Goal: Transaction & Acquisition: Purchase product/service

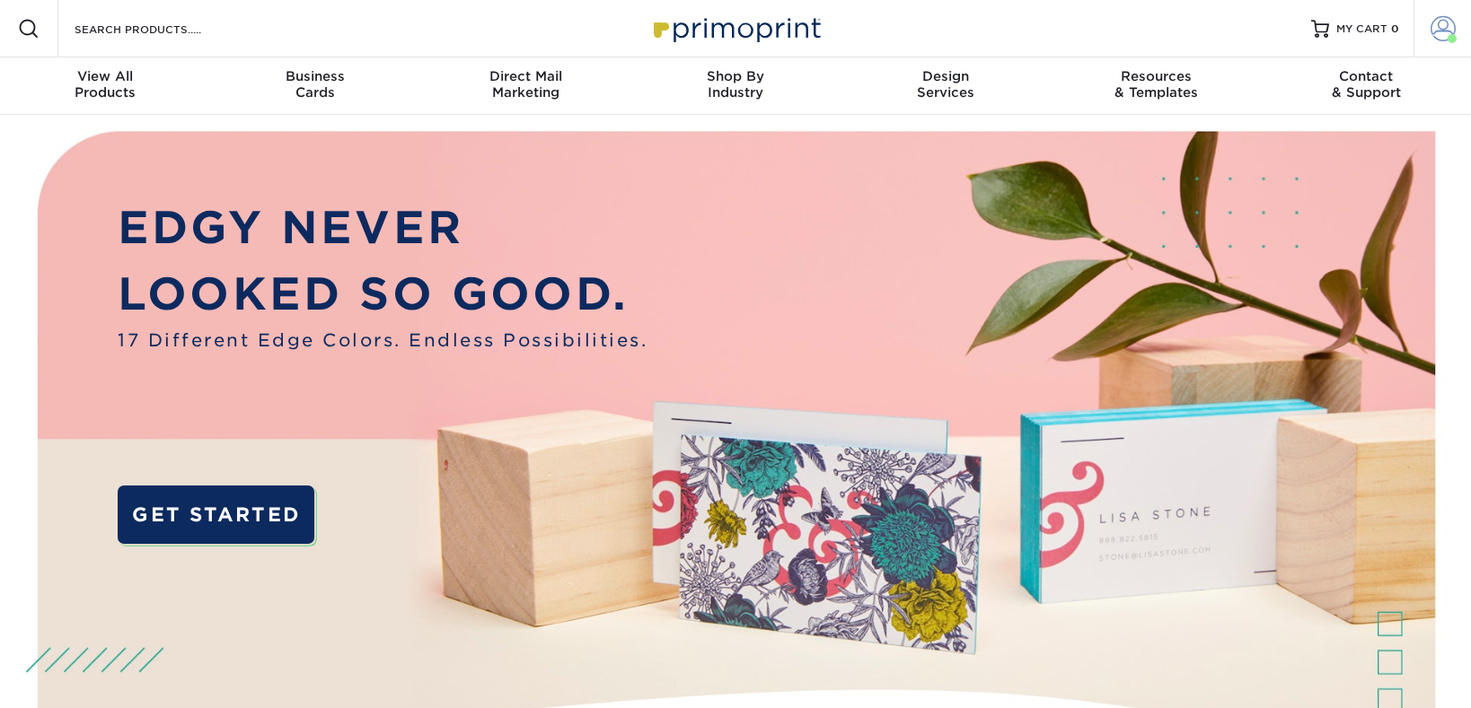
click at [1457, 25] on link "Account" at bounding box center [1441, 28] width 57 height 57
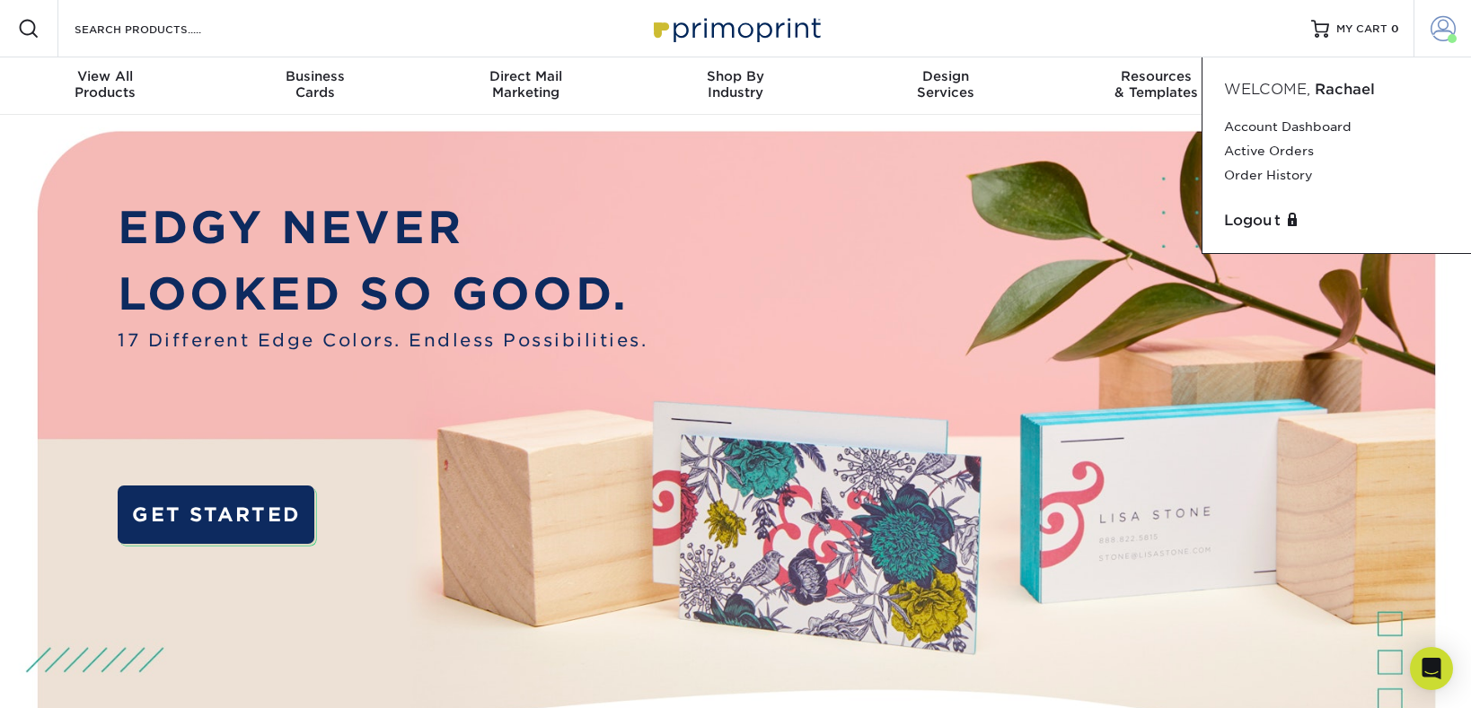
click at [1457, 25] on link "Account" at bounding box center [1441, 28] width 57 height 57
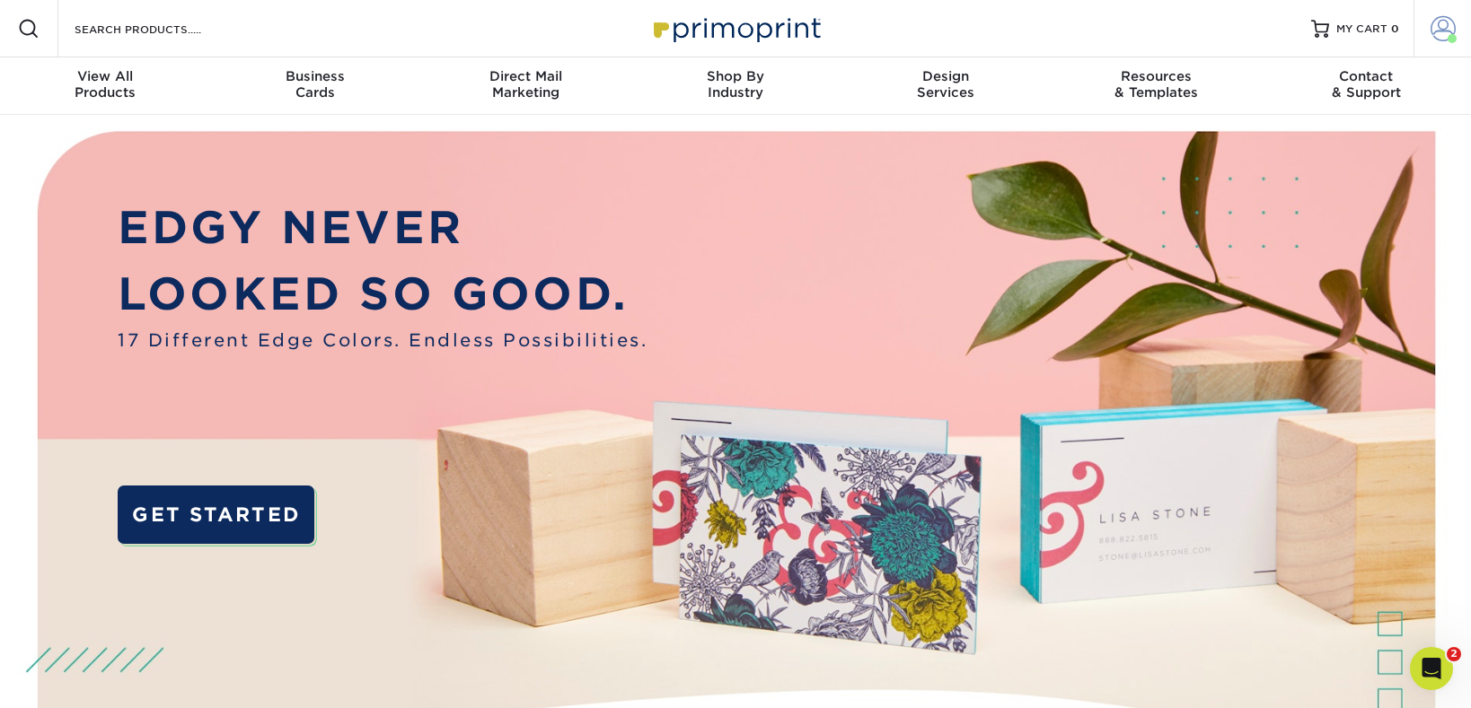
click at [1457, 25] on link "Account" at bounding box center [1441, 28] width 57 height 57
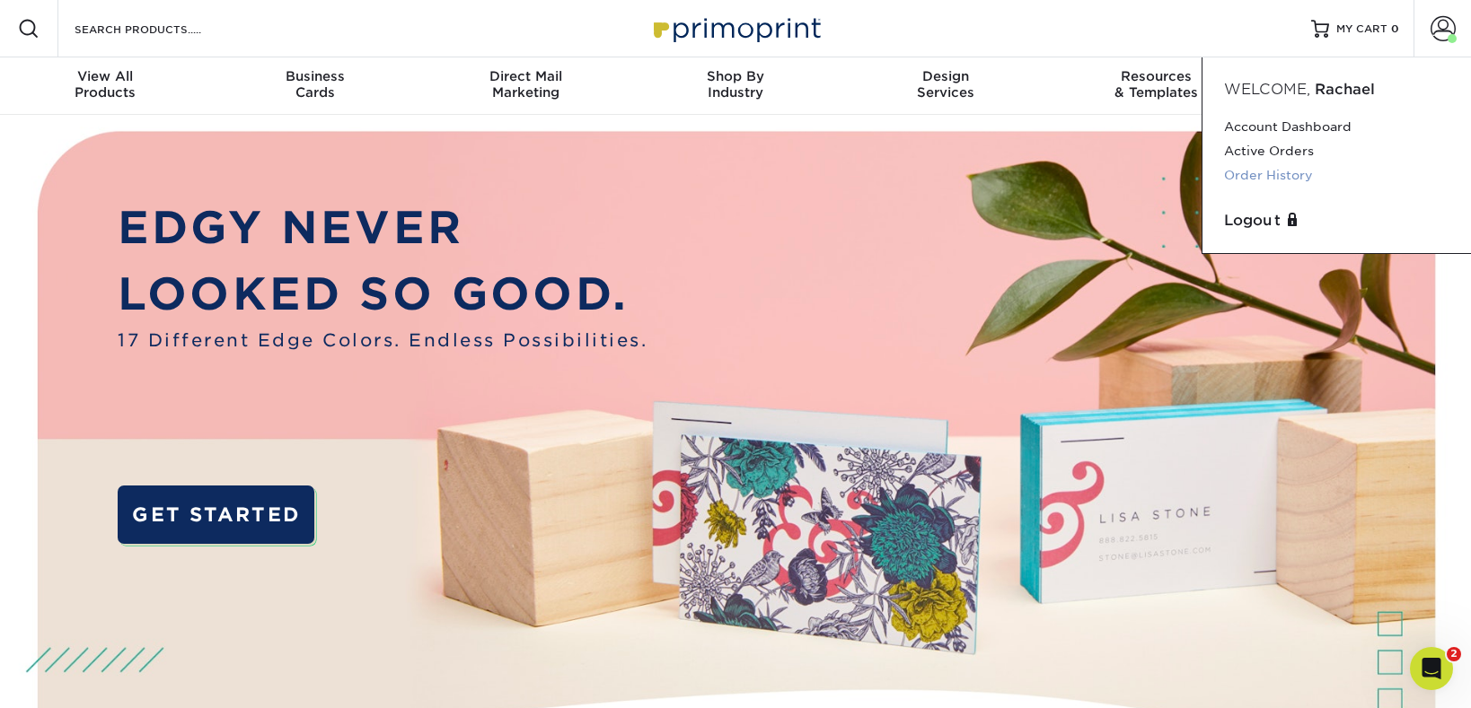
click at [1270, 172] on link "Order History" at bounding box center [1336, 175] width 225 height 24
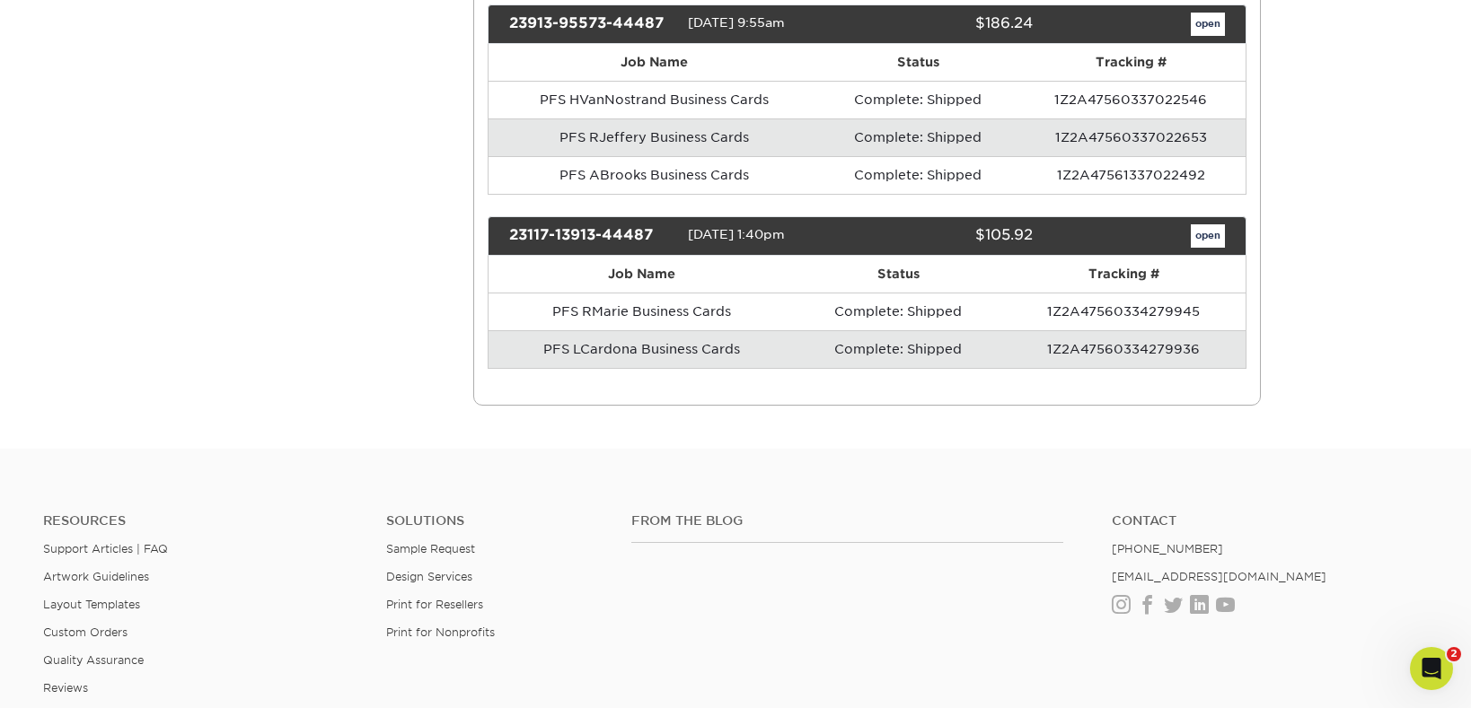
scroll to position [2332, 0]
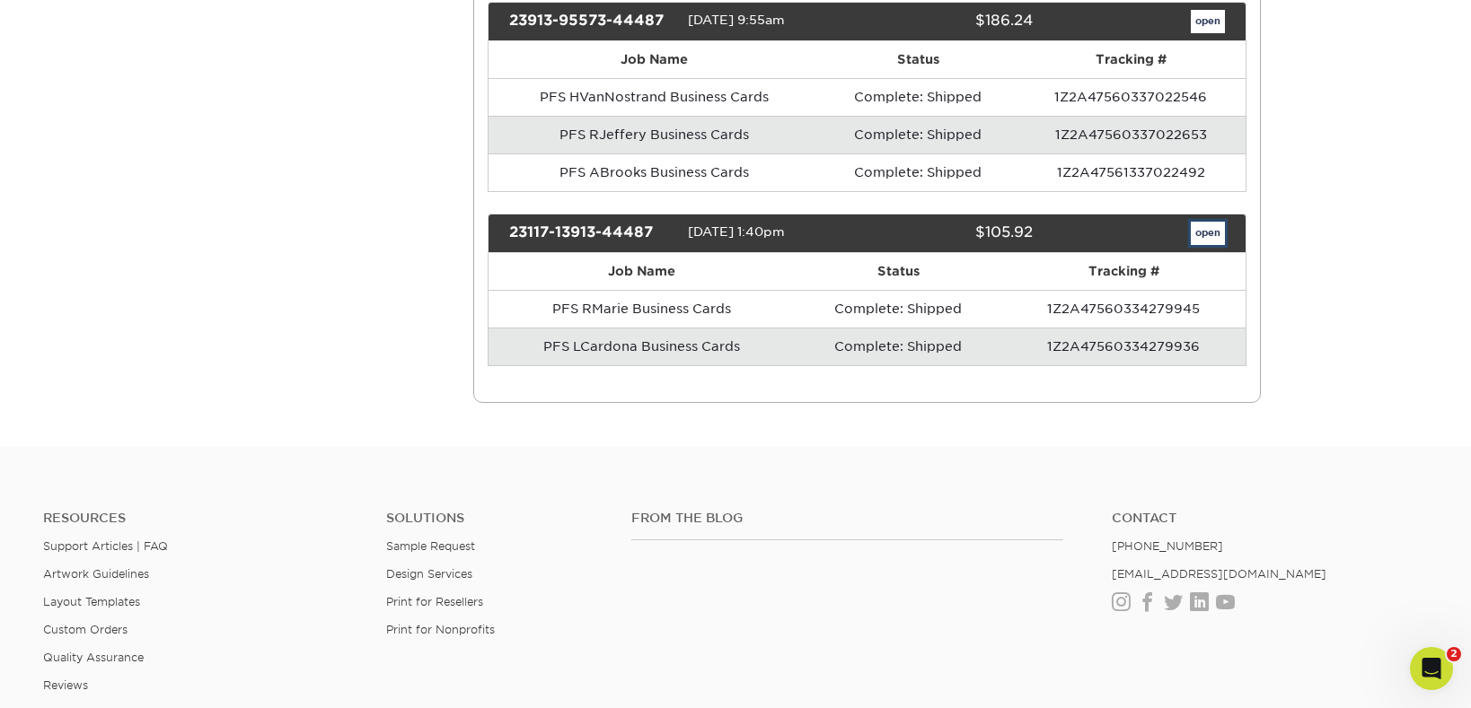
click at [1206, 232] on link "open" at bounding box center [1208, 233] width 34 height 23
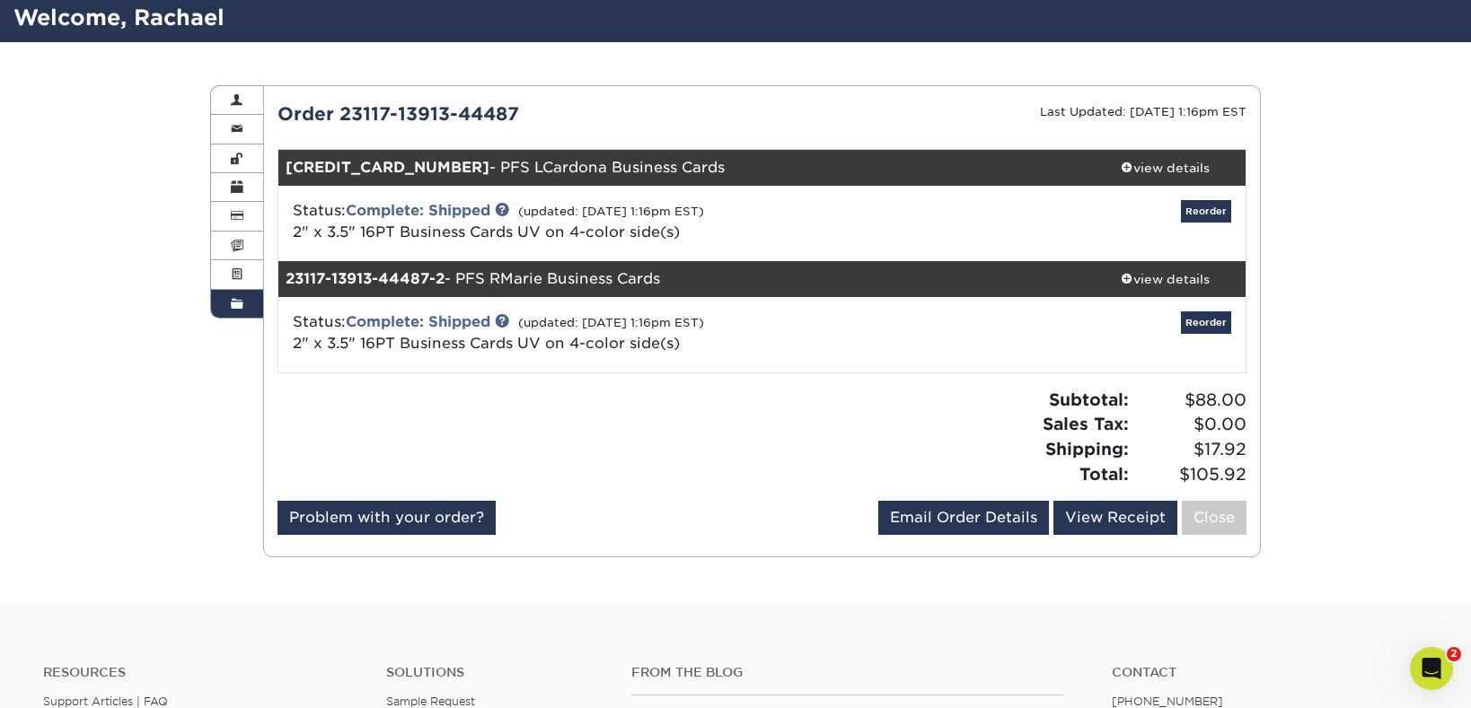
scroll to position [0, 0]
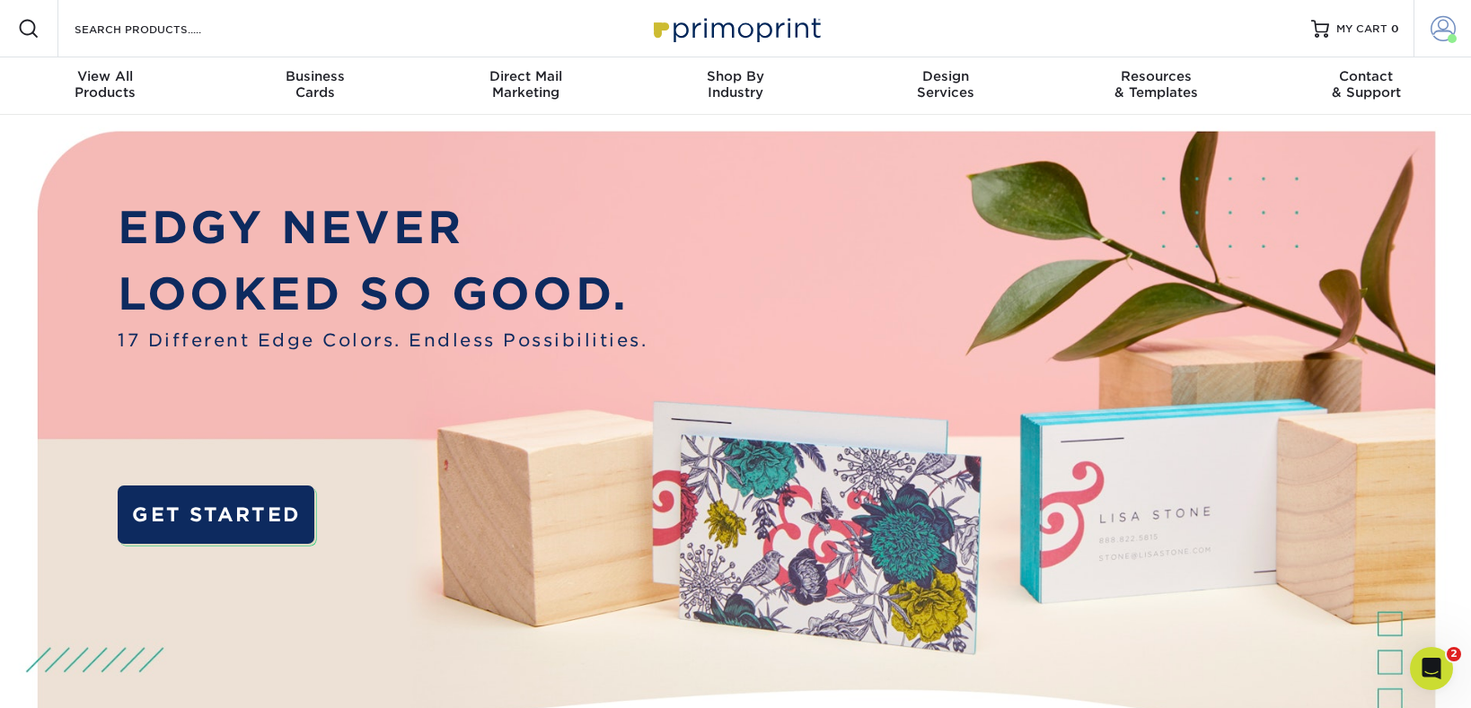
click at [1446, 26] on span at bounding box center [1442, 28] width 25 height 25
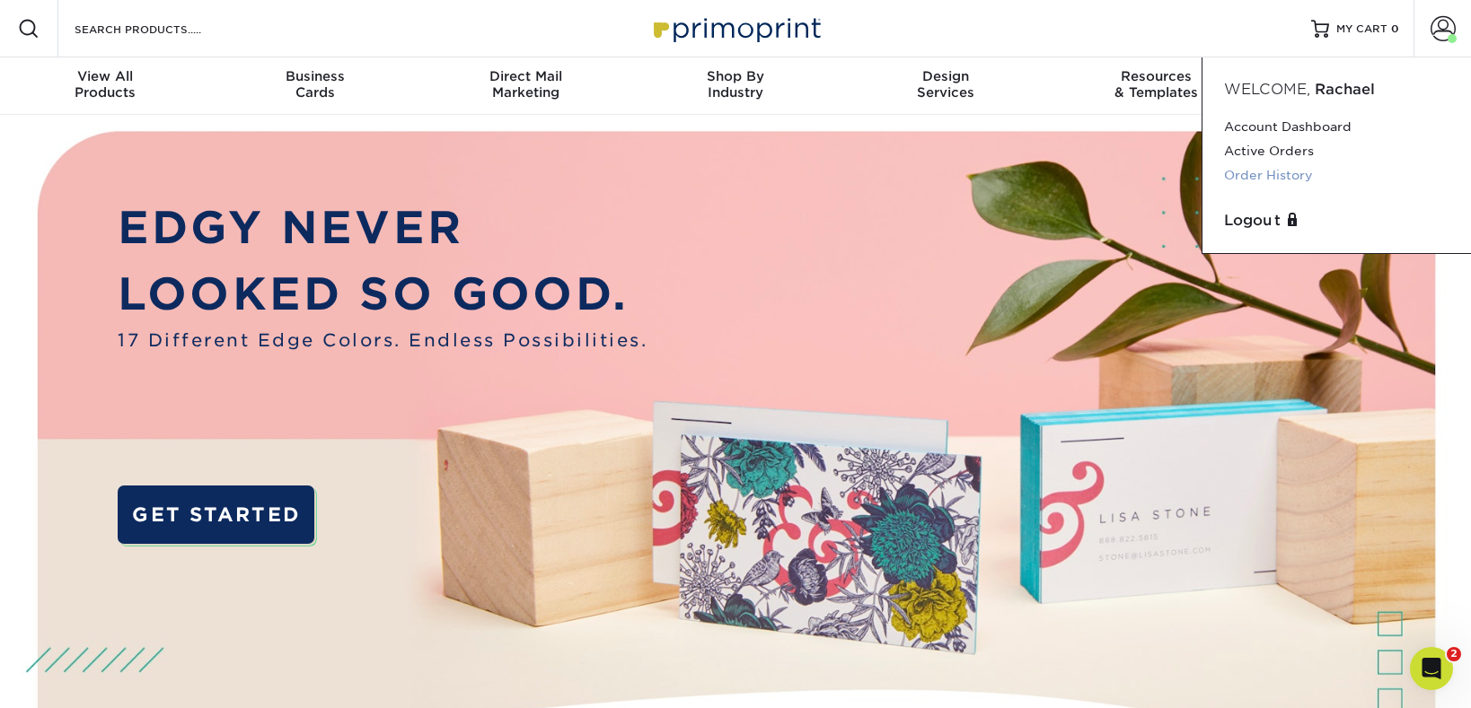
click at [1294, 170] on link "Order History" at bounding box center [1336, 175] width 225 height 24
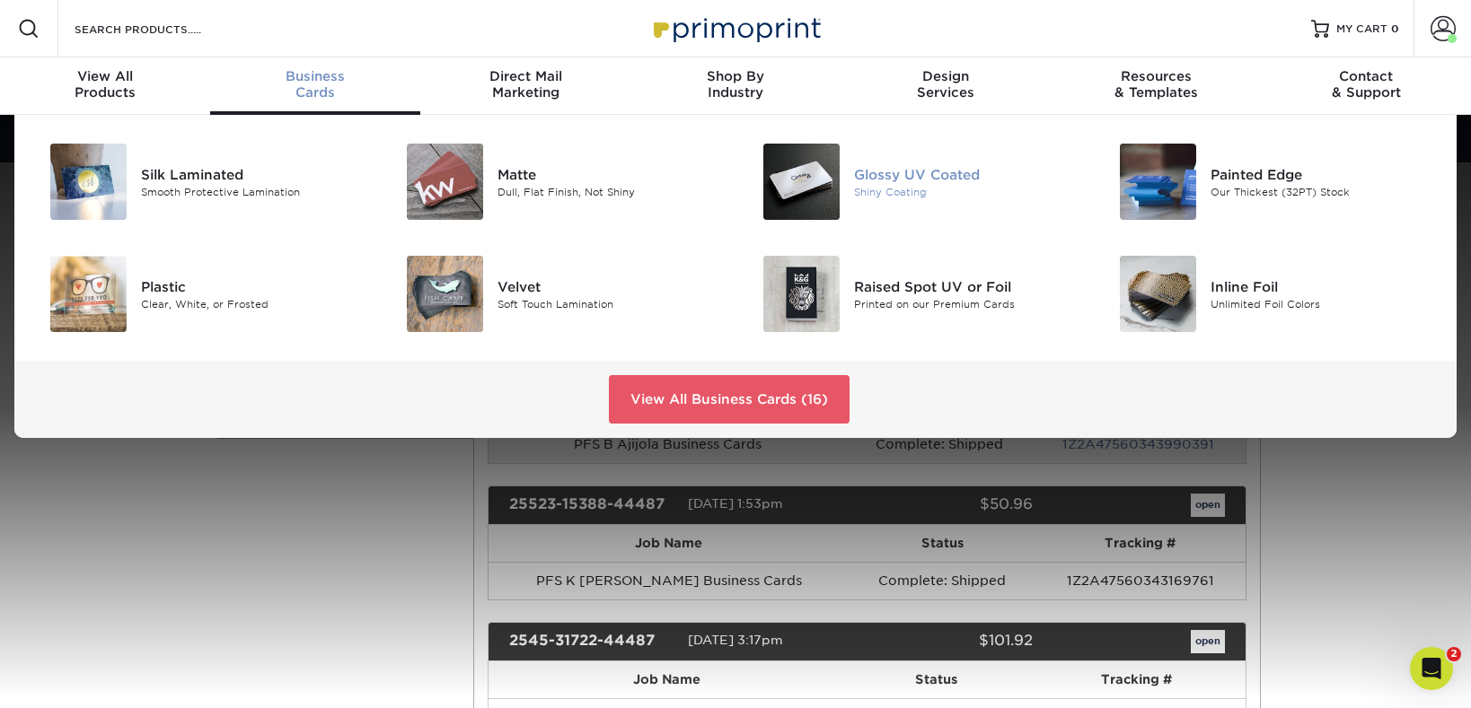
click at [870, 174] on div "Glossy UV Coated" at bounding box center [966, 174] width 224 height 20
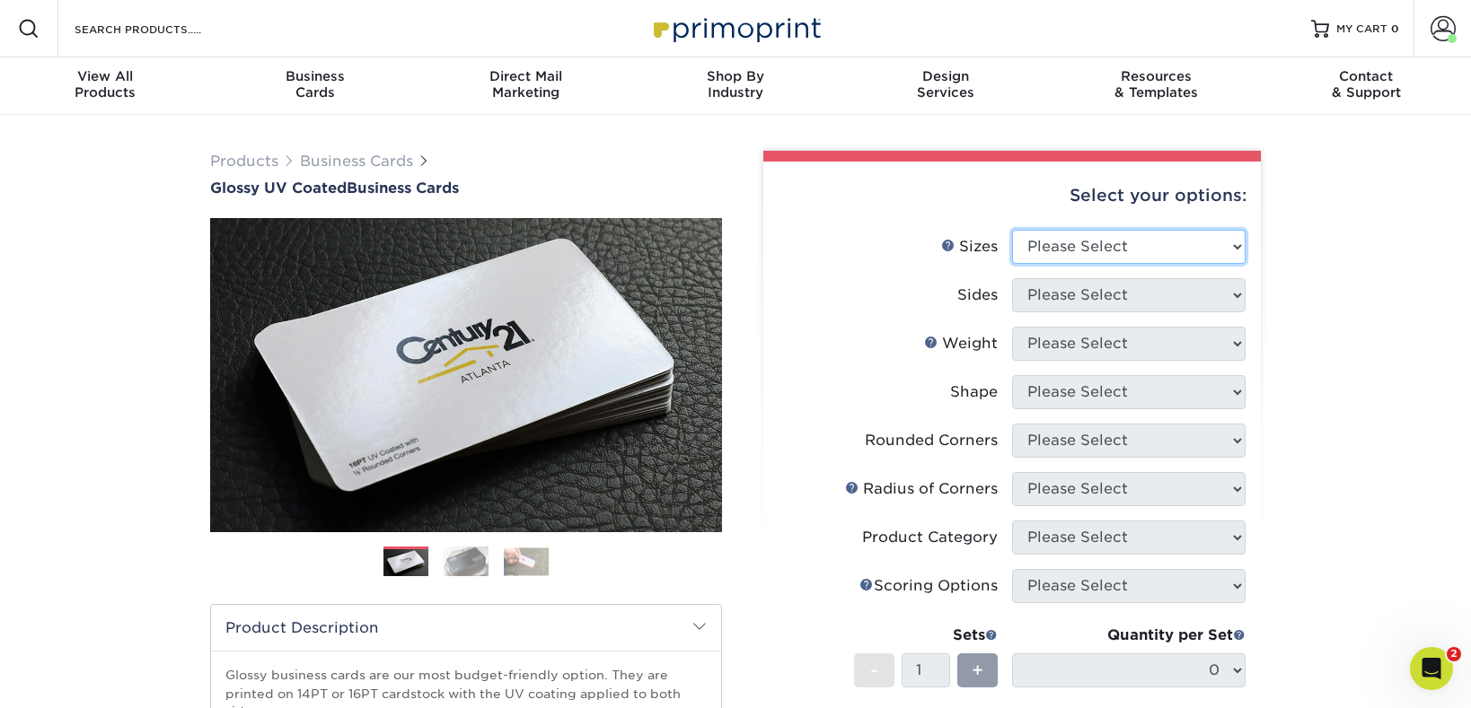
click at [1070, 251] on select "Please Select 1.5" x 3.5" - Mini 1.75" x 3.5" - Mini 2" x 2" - Square 2" x 3" -…" at bounding box center [1128, 247] width 233 height 34
select select "2.00x3.50"
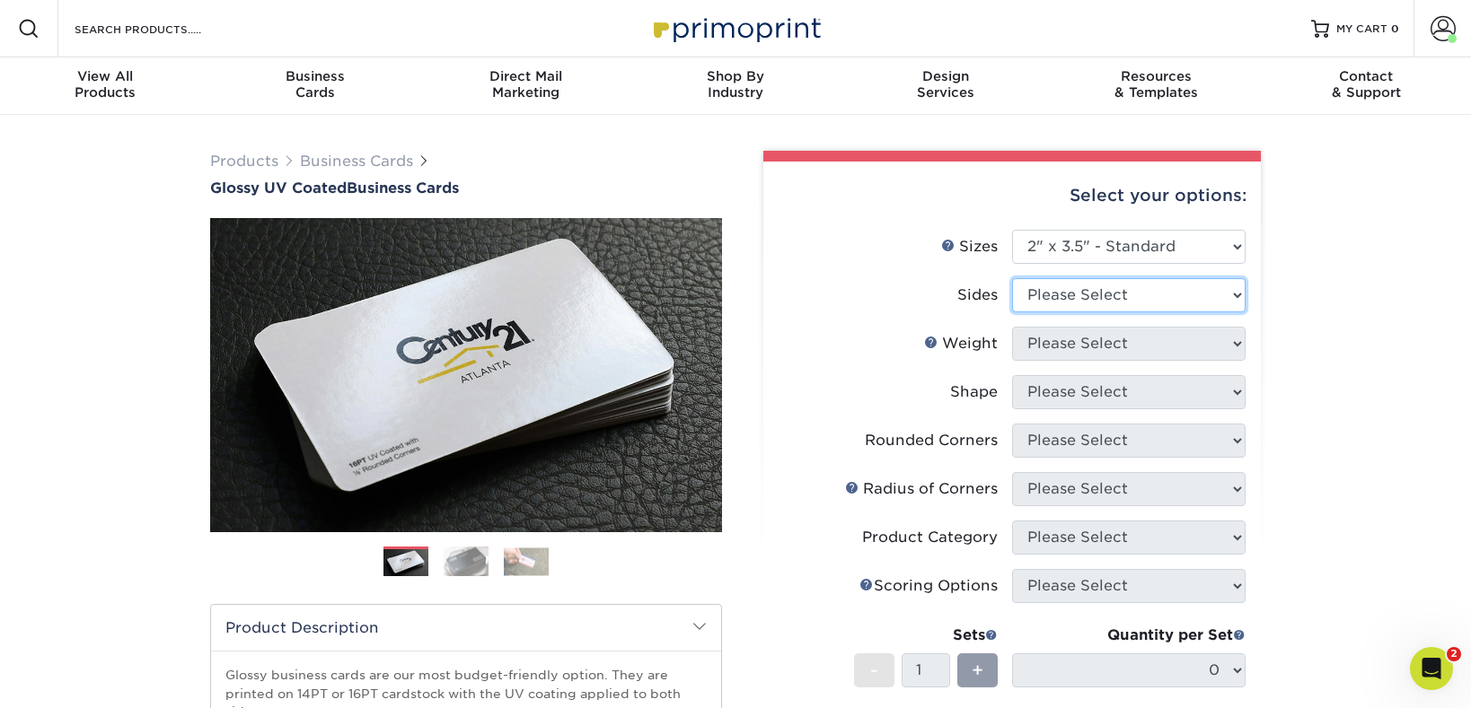
click at [1109, 300] on select "Please Select Print Both Sides Print Front Only" at bounding box center [1128, 295] width 233 height 34
select select "13abbda7-1d64-4f25-8bb2-c179b224825d"
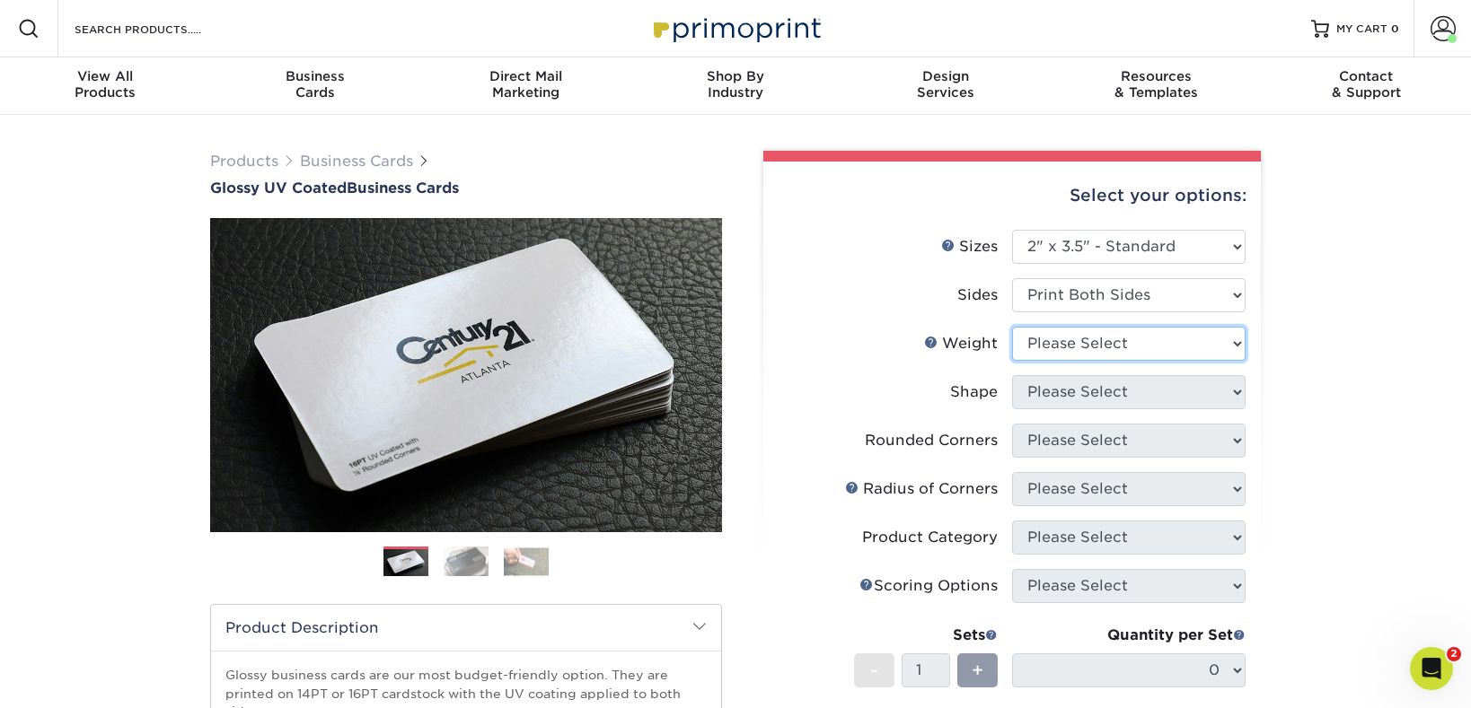
click at [1085, 345] on select "Please Select 16PT 14PT" at bounding box center [1128, 344] width 233 height 34
select select "16PT"
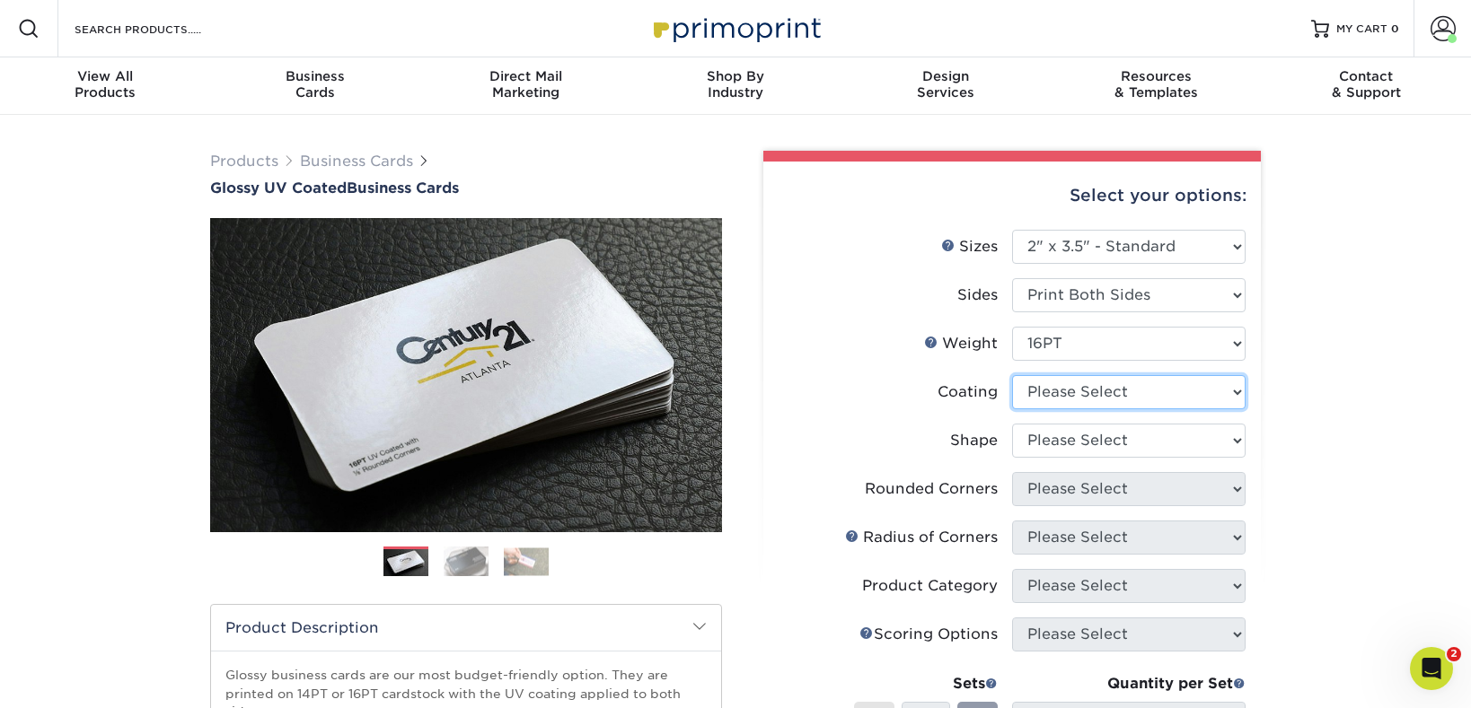
click at [1079, 392] on select at bounding box center [1128, 392] width 233 height 34
select select "ae367451-b2b8-45df-a344-0f05b6a12993"
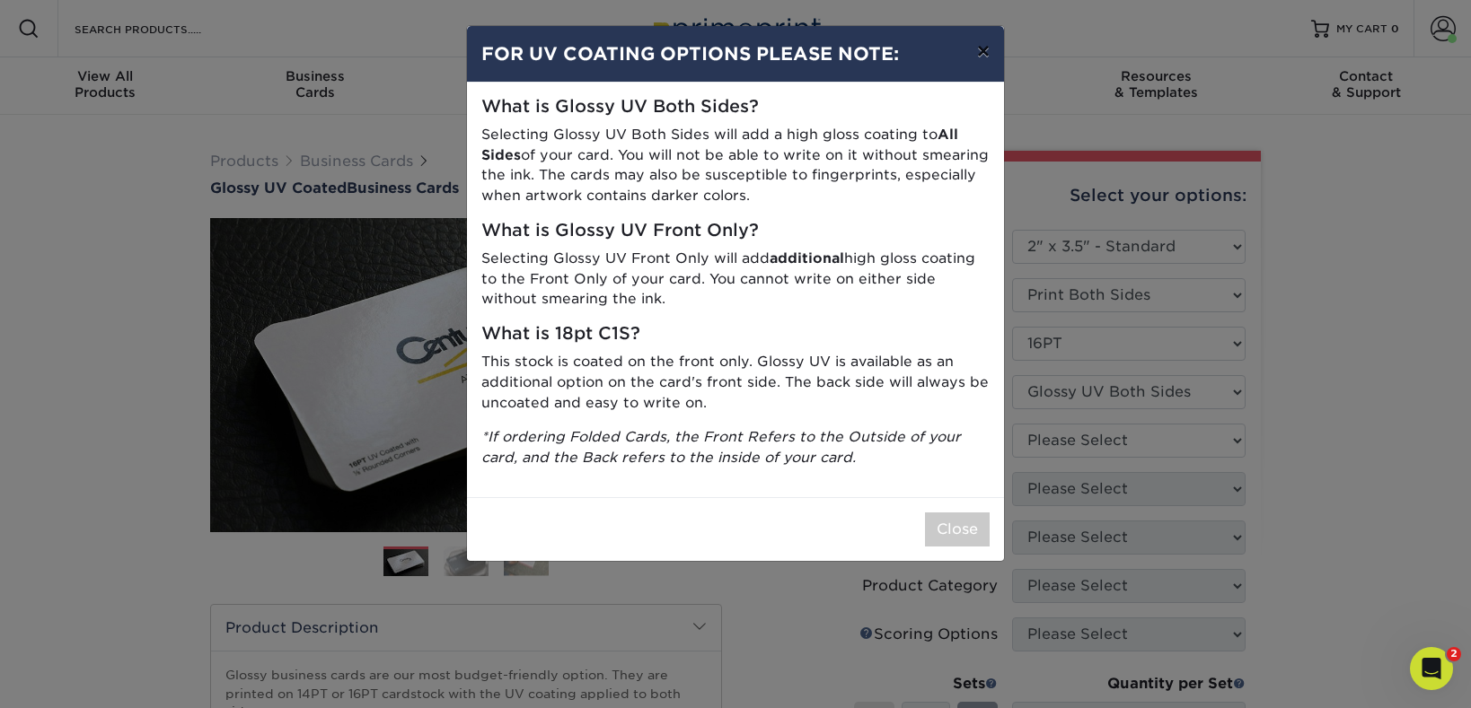
click at [982, 56] on button "×" at bounding box center [983, 51] width 41 height 50
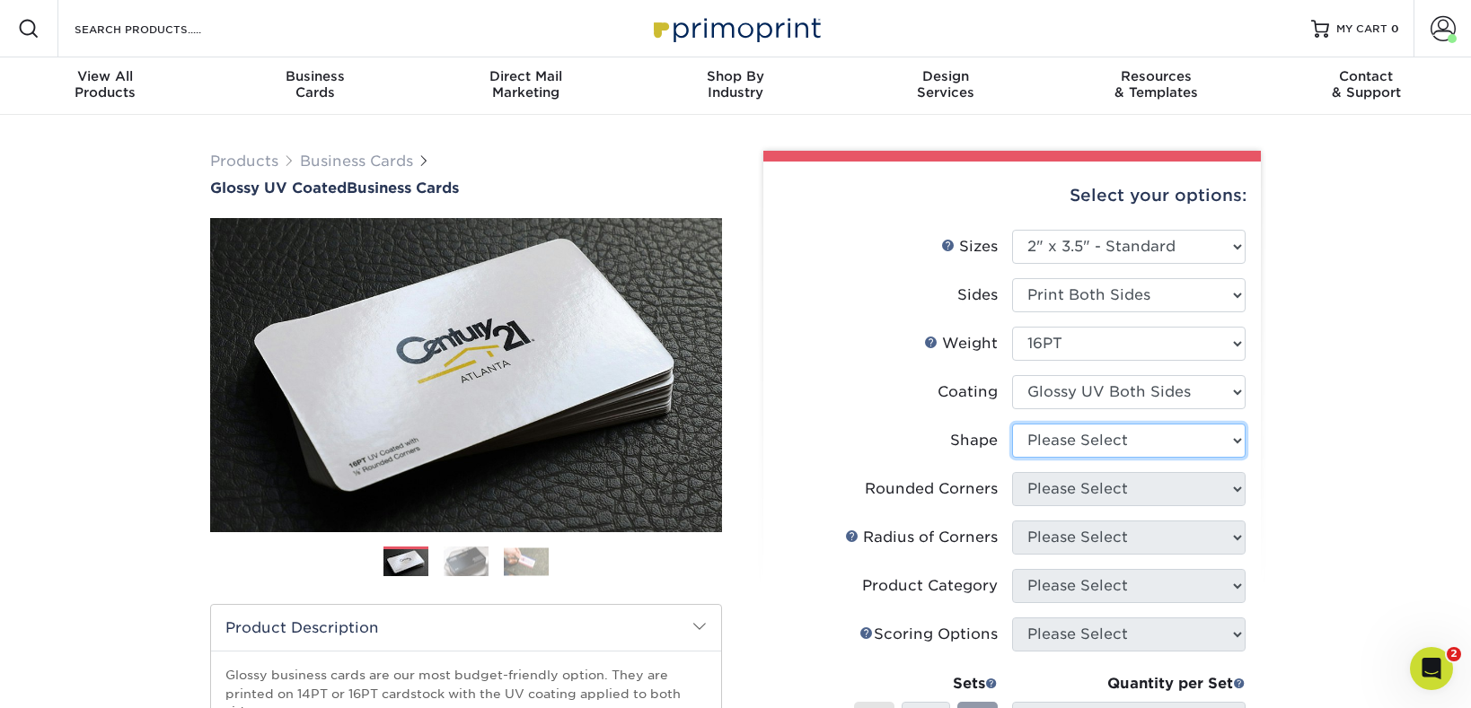
click at [1147, 439] on select "Please Select Standard Oval" at bounding box center [1128, 441] width 233 height 34
select select "standard"
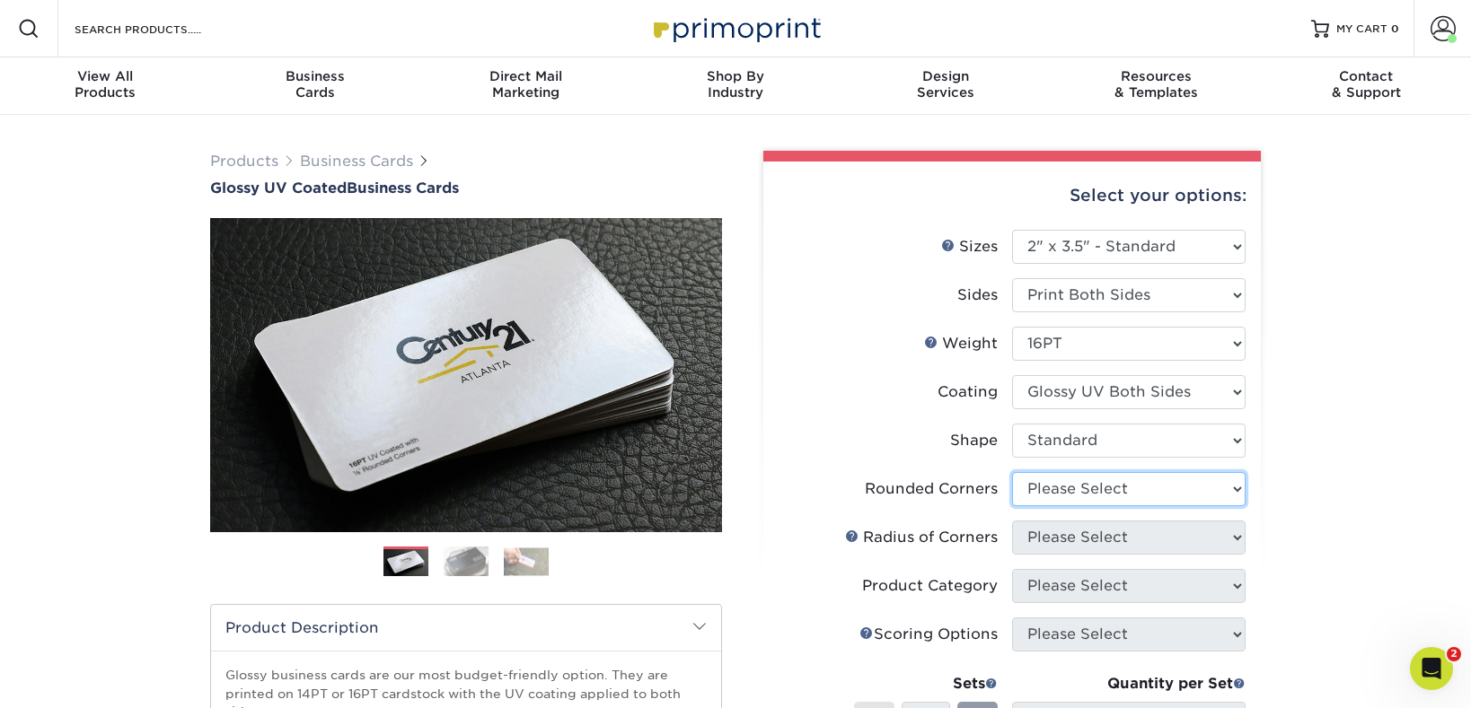
click at [1121, 489] on select "Please Select Yes - Round 2 Corners Yes - Round 4 Corners No" at bounding box center [1128, 489] width 233 height 34
select select "0"
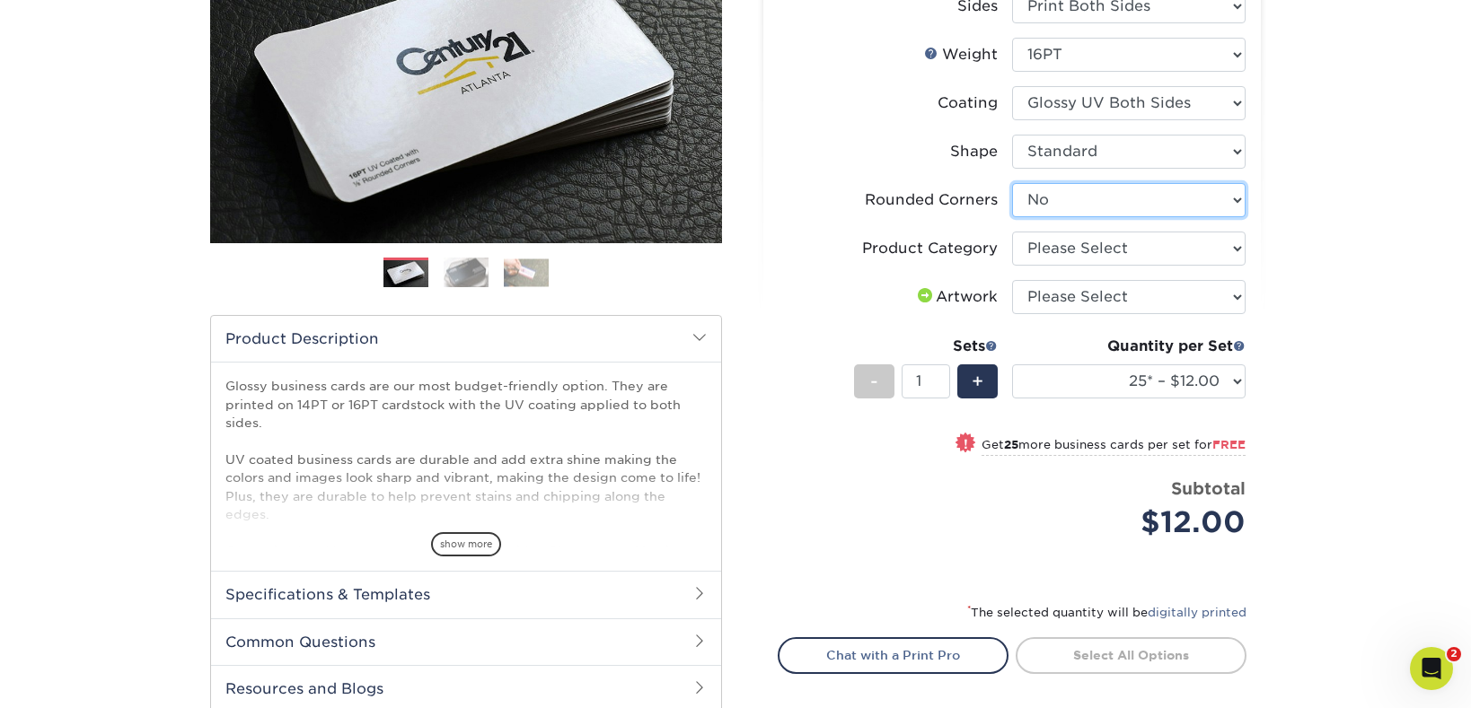
scroll to position [295, 0]
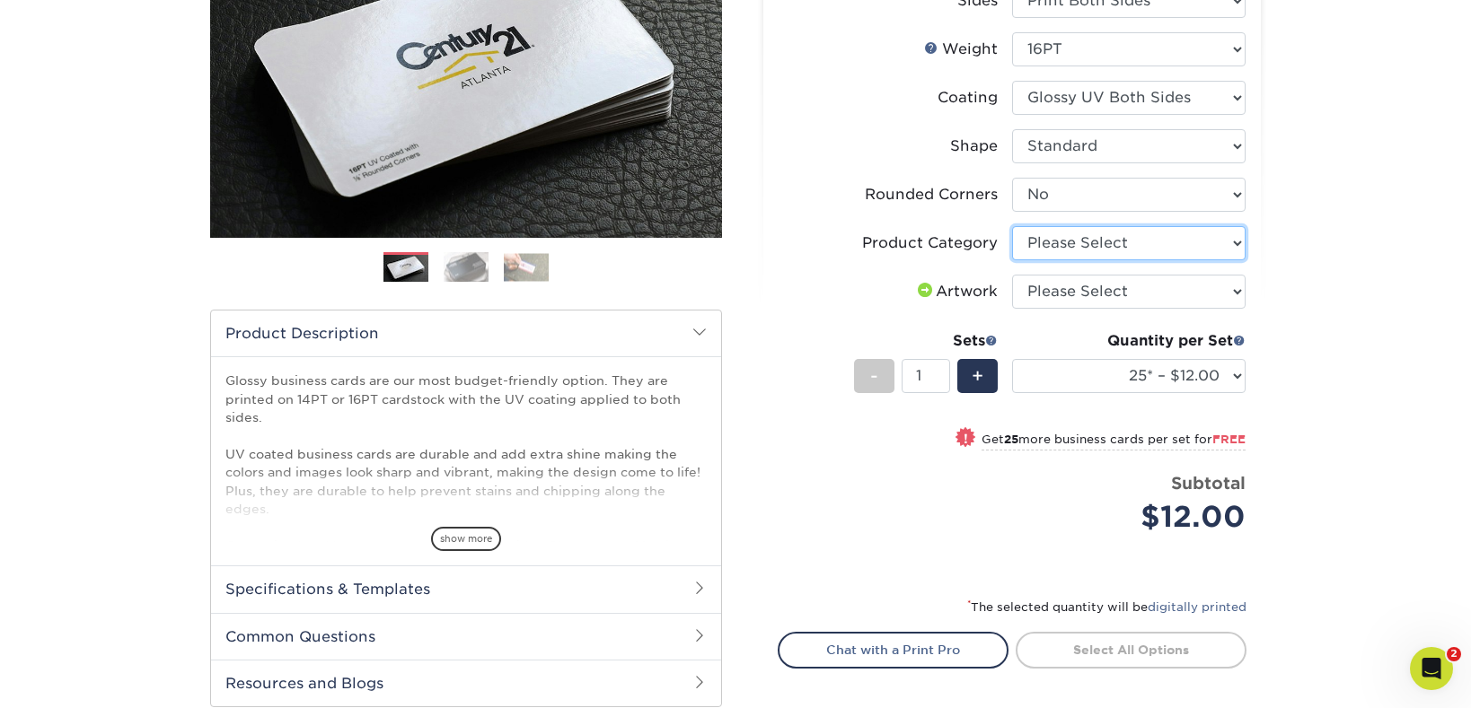
click at [1095, 247] on select "Please Select Business Cards" at bounding box center [1128, 243] width 233 height 34
select select "3b5148f1-0588-4f88-a218-97bcfdce65c1"
click at [1203, 296] on select "Please Select I will upload files I need a design - $100" at bounding box center [1128, 292] width 233 height 34
select select "upload"
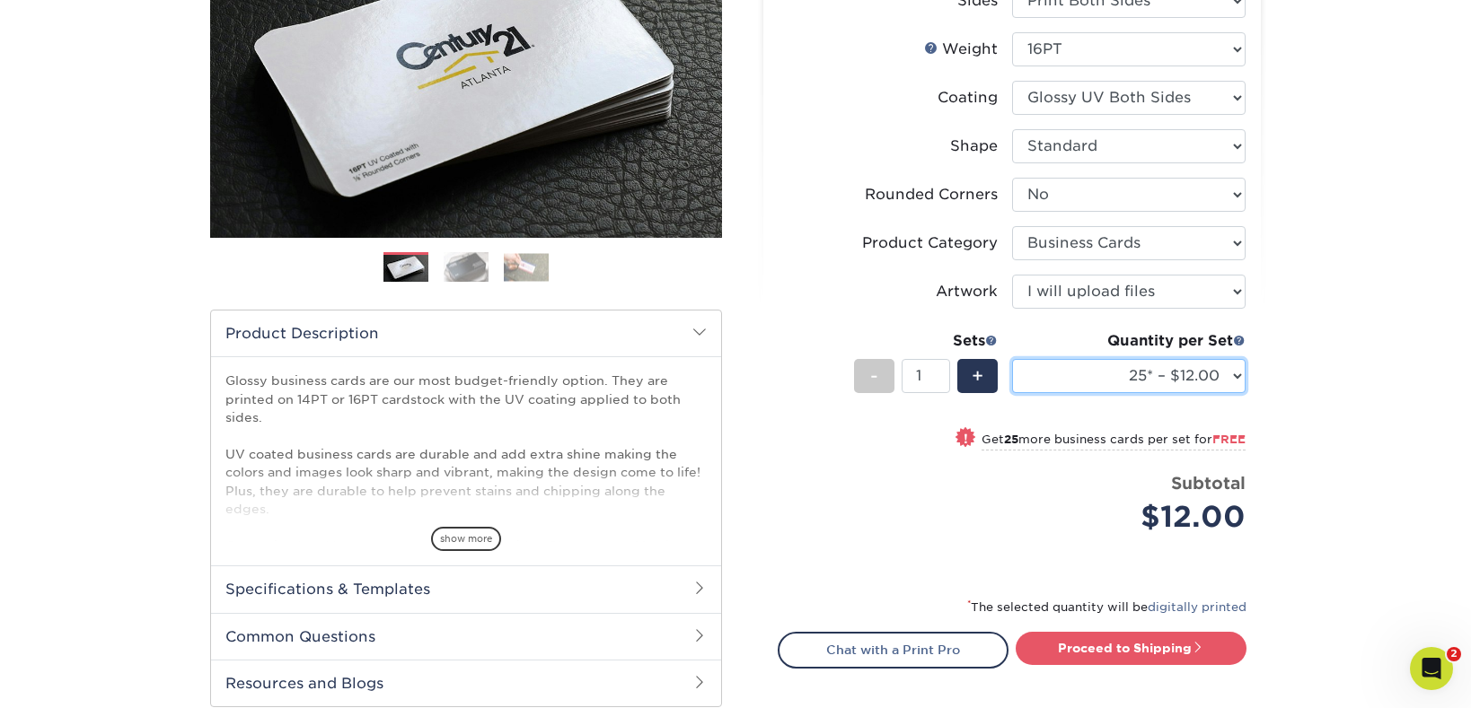
click at [1235, 381] on select "25* – $12.00 50* – $12.00 100* – $12.00 250* – $21.00 500 – $42.00 1000 – $53.0…" at bounding box center [1128, 376] width 233 height 34
select select "500 – $42.00"
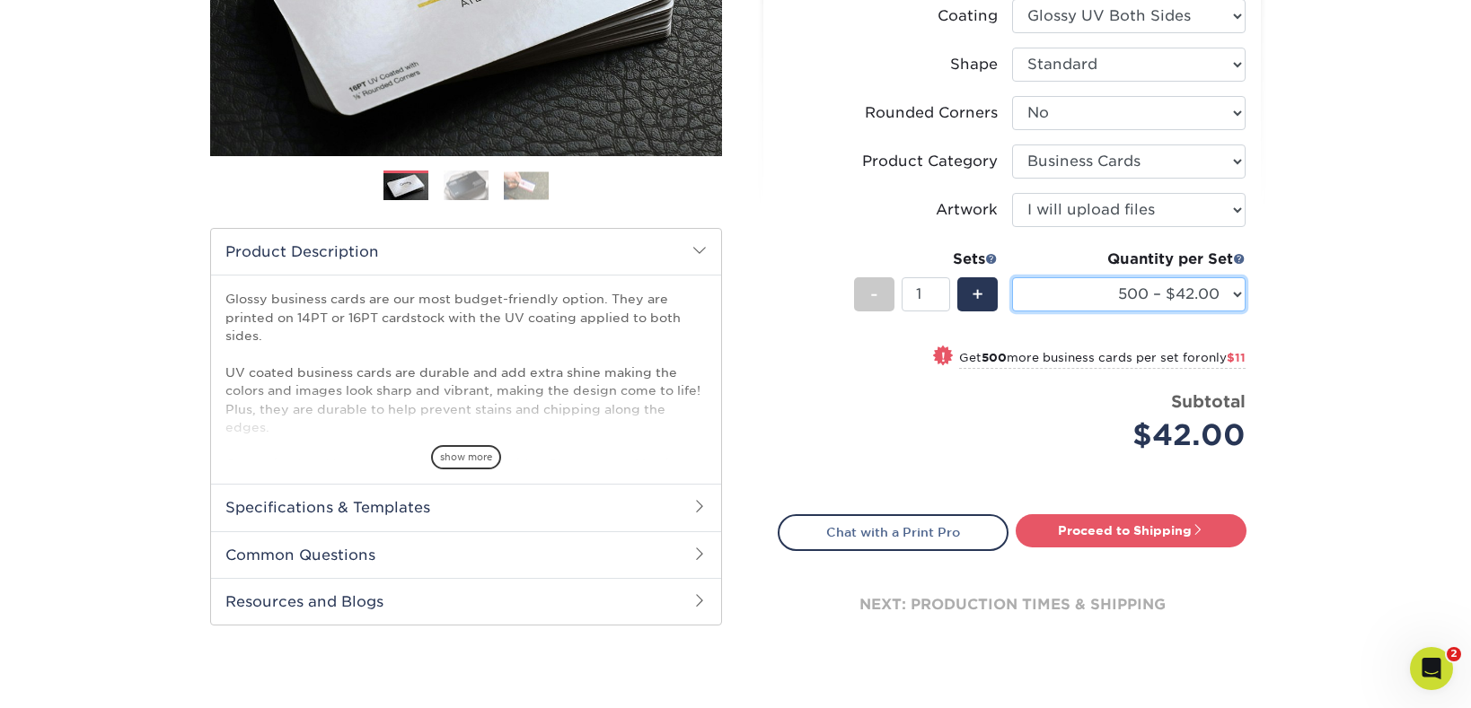
scroll to position [435, 0]
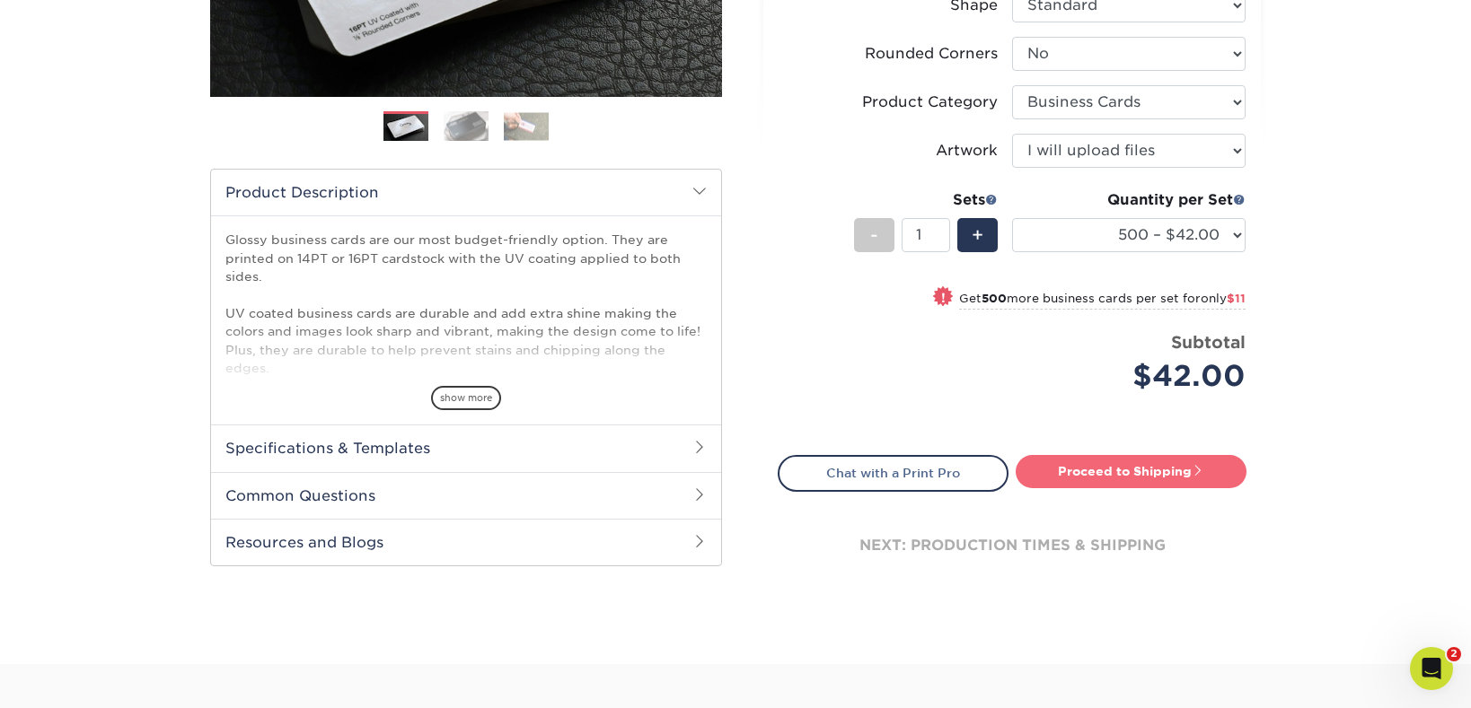
click at [1079, 473] on link "Proceed to Shipping" at bounding box center [1131, 471] width 231 height 32
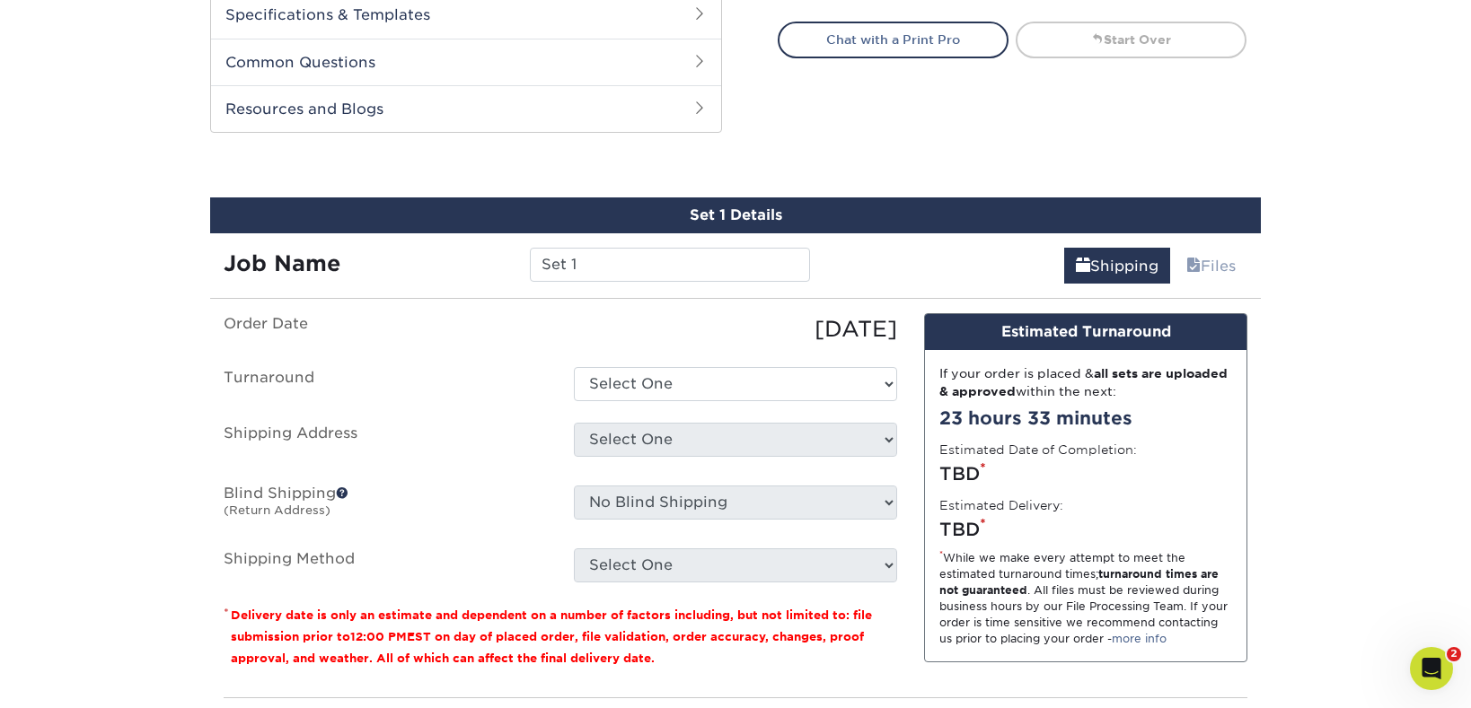
scroll to position [940, 0]
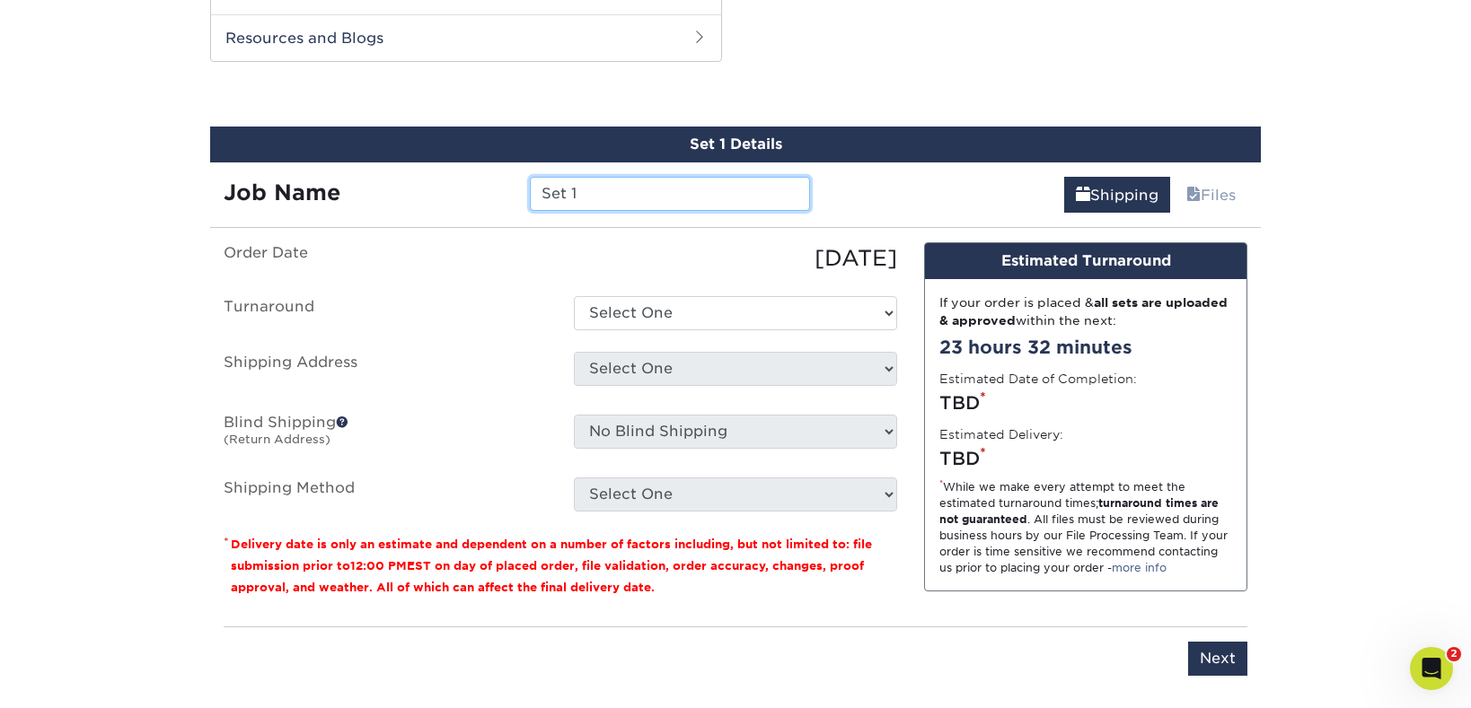
drag, startPoint x: 623, startPoint y: 197, endPoint x: 467, endPoint y: 189, distance: 156.4
click at [467, 189] on div "Job Name Set 1" at bounding box center [516, 194] width 613 height 34
type input "PFS [PERSON_NAME] Business Cards"
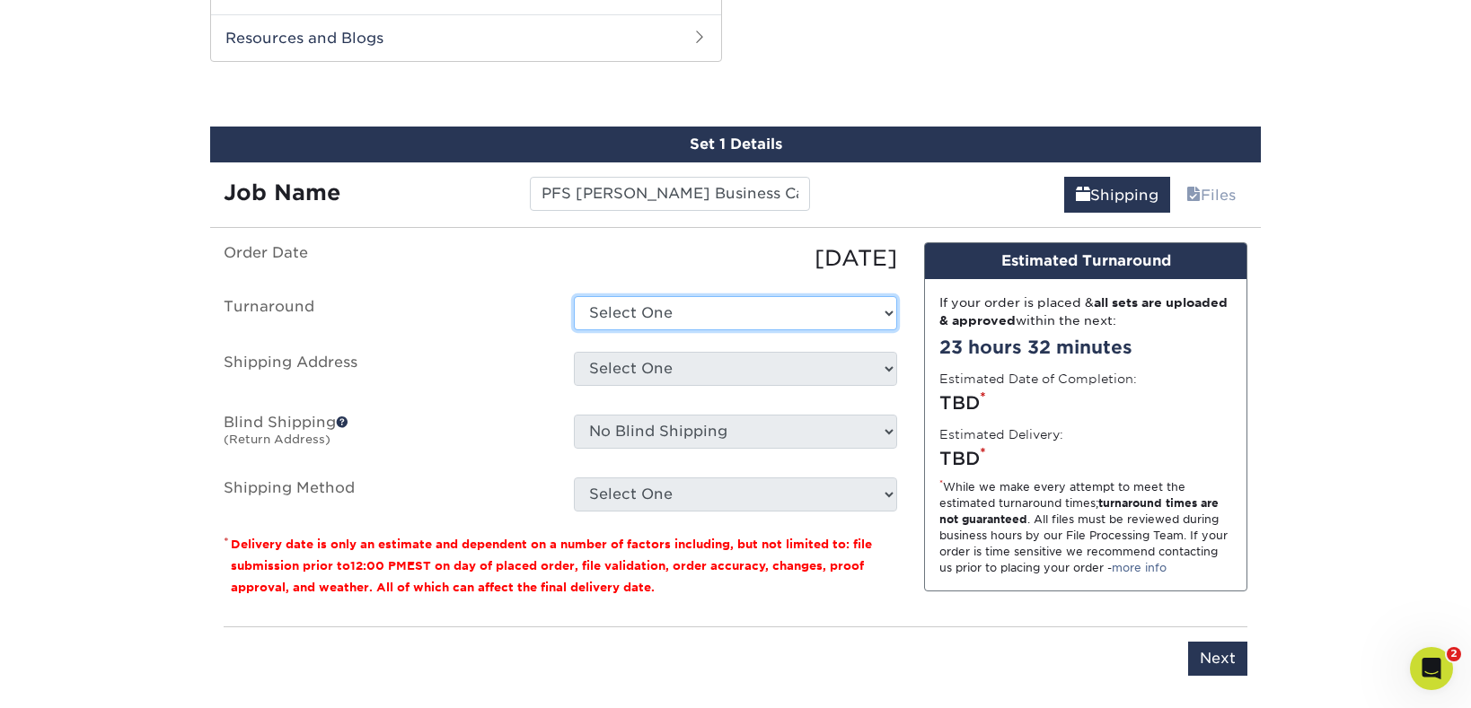
click at [679, 307] on select "Select One 2-4 Business Days 2 Day Next Business Day" at bounding box center [735, 313] width 323 height 34
select select "a162d423-fc7d-4fa3-8a25-7602e5a6d5e2"
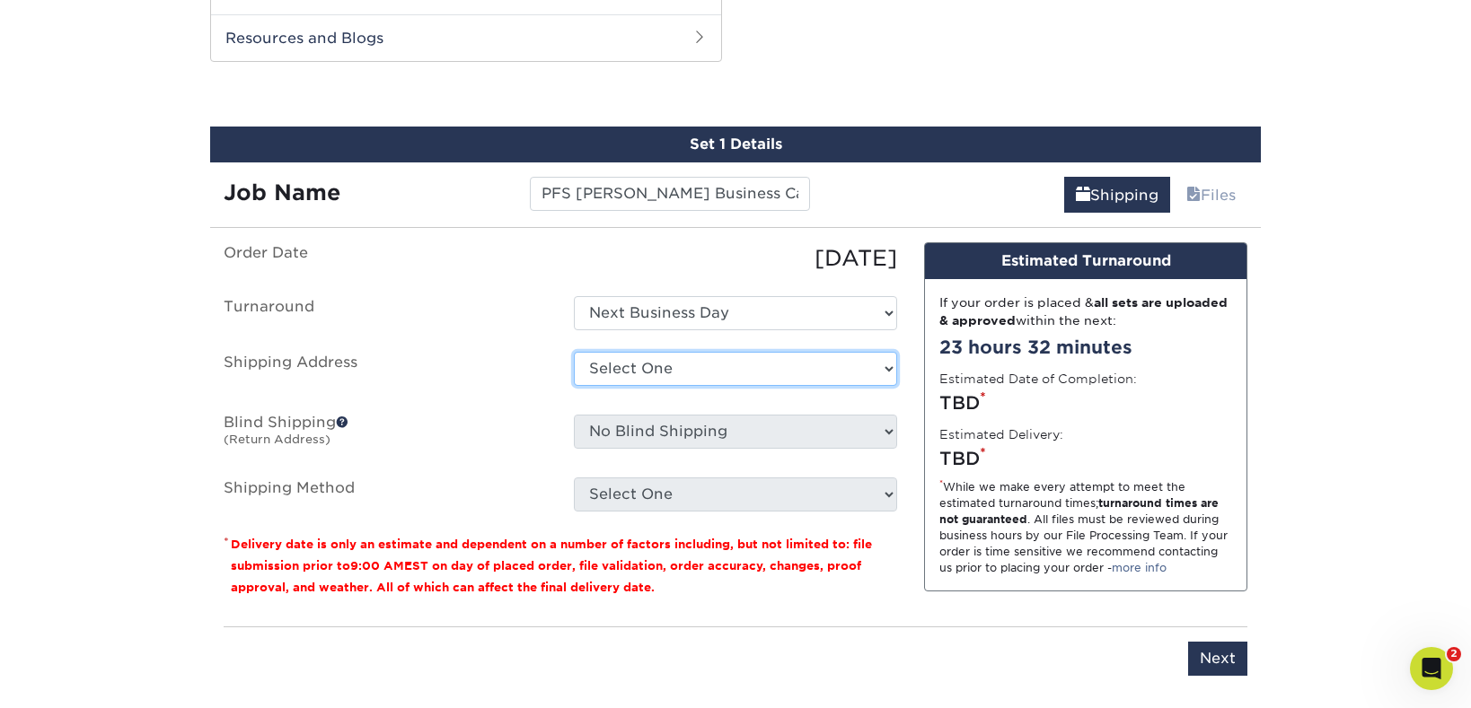
click at [704, 377] on select "Select One Admin Anil Bryar Ajijola Byron Sorg Christy Stegman Courtney Donald …" at bounding box center [735, 369] width 323 height 34
select select "244102"
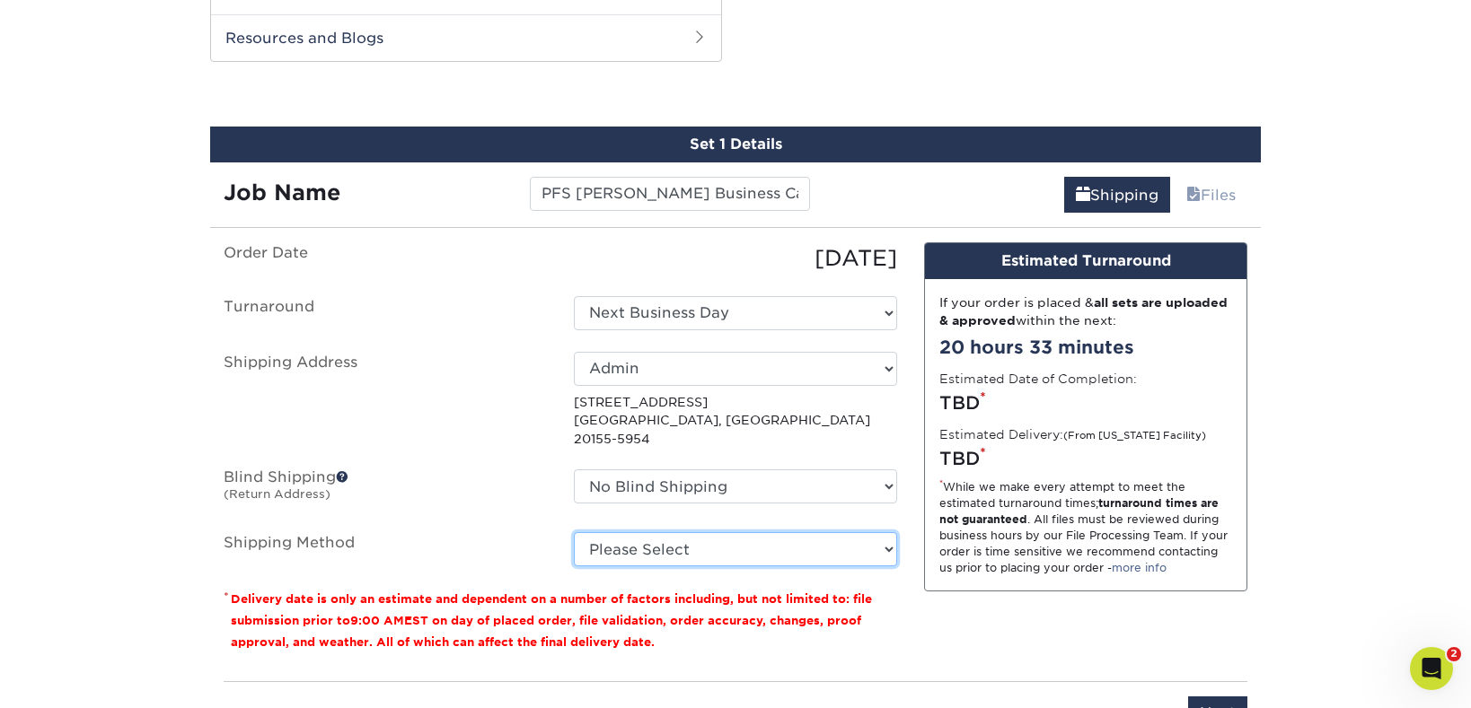
click at [880, 534] on select "Please Select Ground Shipping (+$8.96) 3 Day Shipping Service (+$20.06) 2 Day A…" at bounding box center [735, 549] width 323 height 34
select select "03"
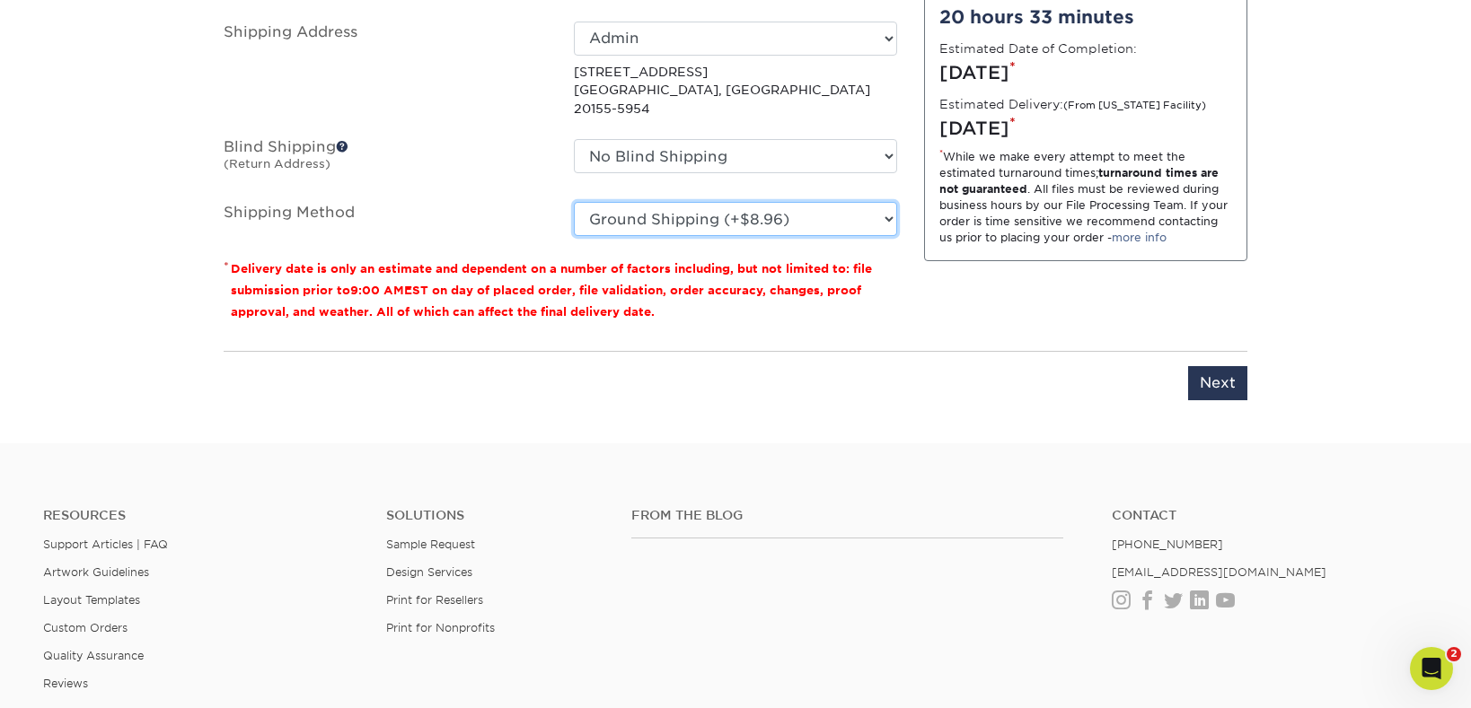
scroll to position [1284, 0]
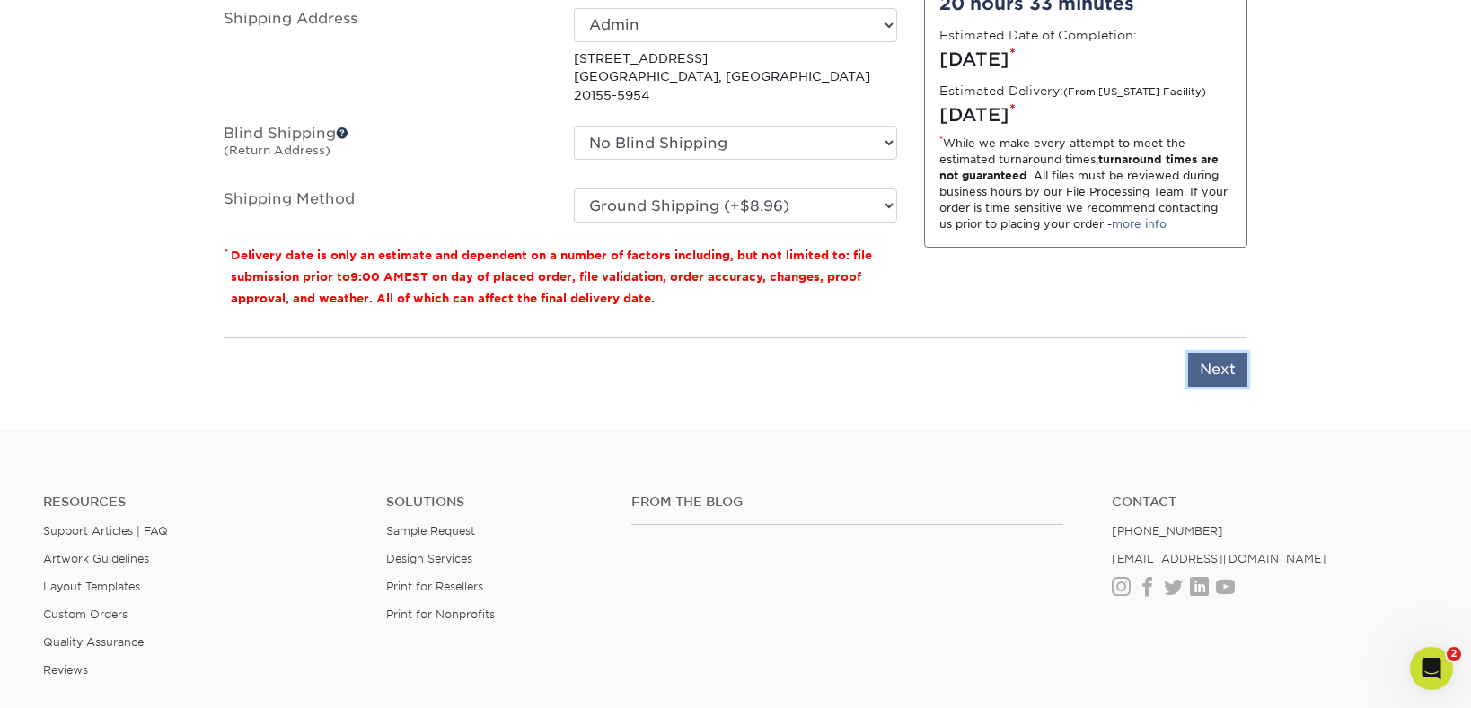
click at [1230, 355] on input "Next" at bounding box center [1217, 370] width 59 height 34
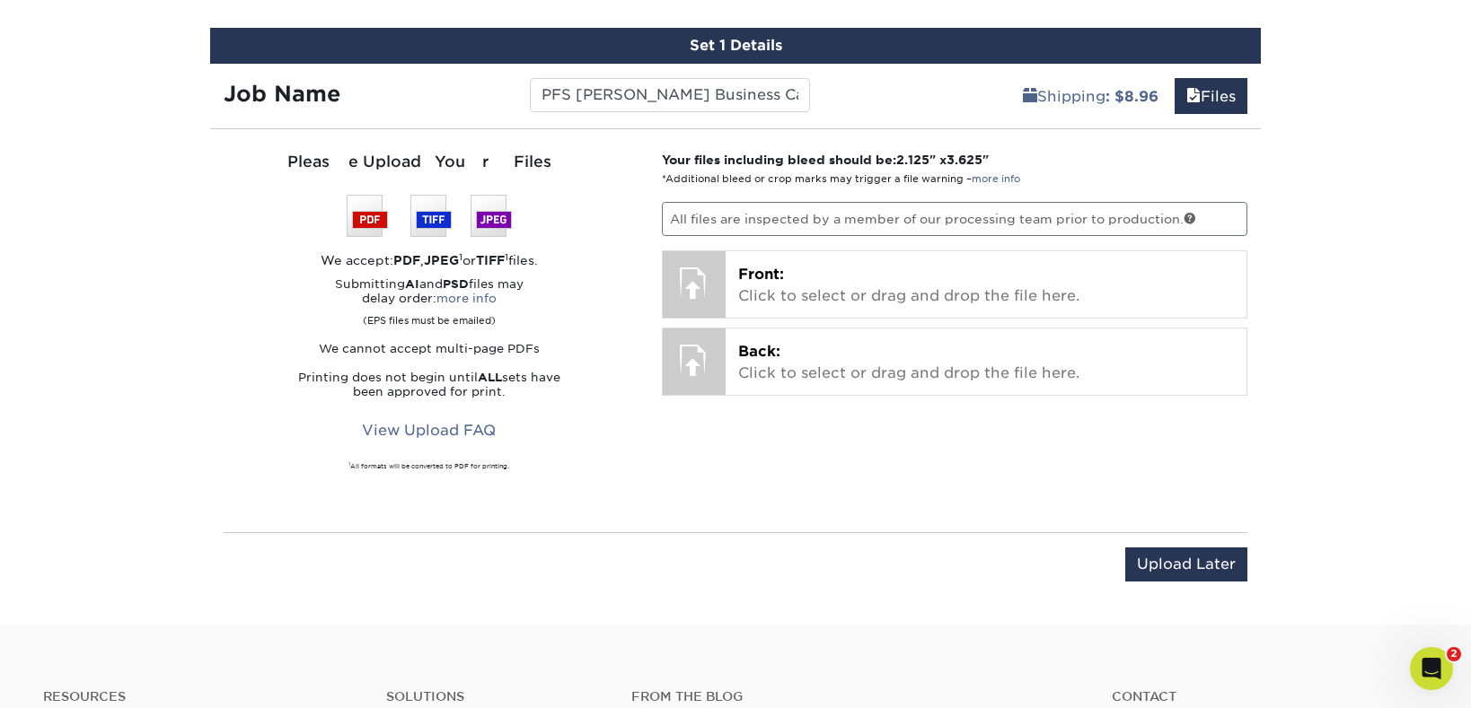
scroll to position [1045, 0]
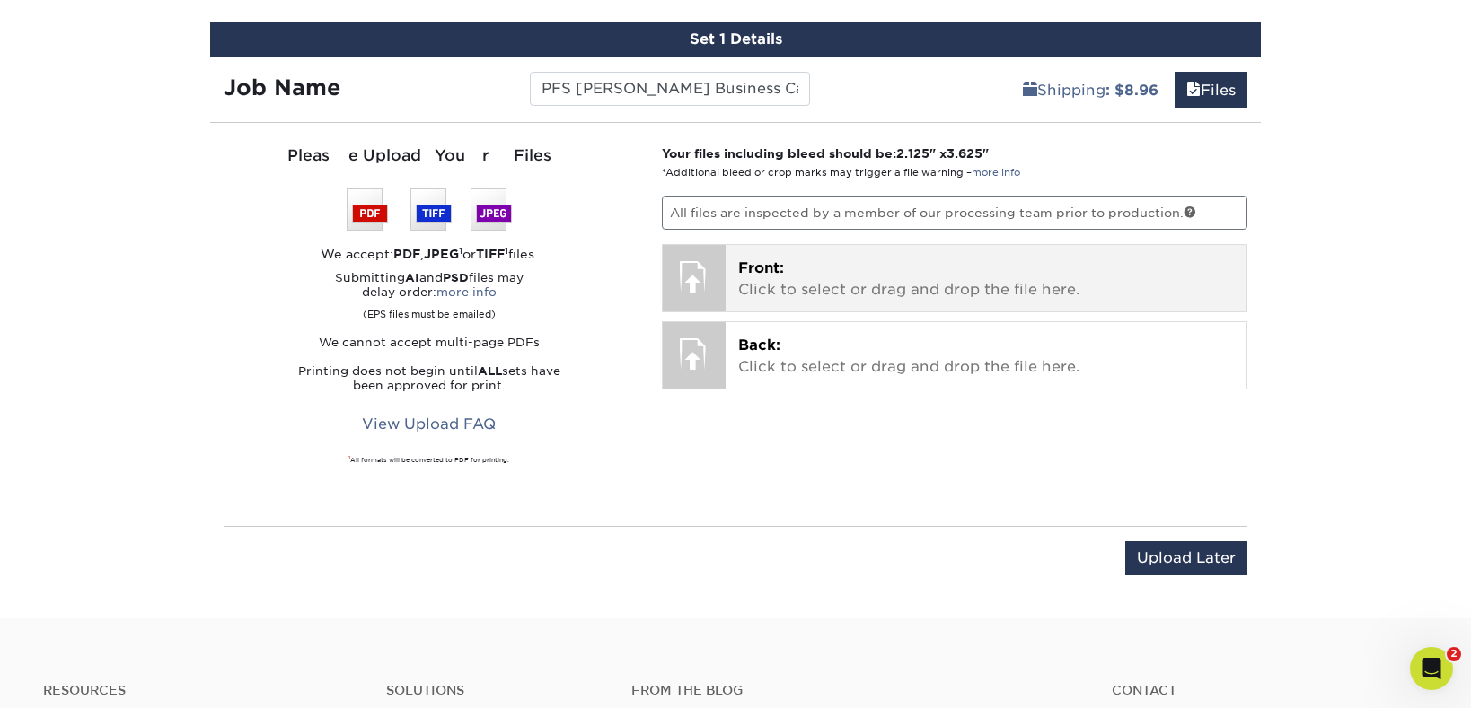
click at [836, 278] on p "Front: Click to select or drag and drop the file here." at bounding box center [986, 279] width 497 height 43
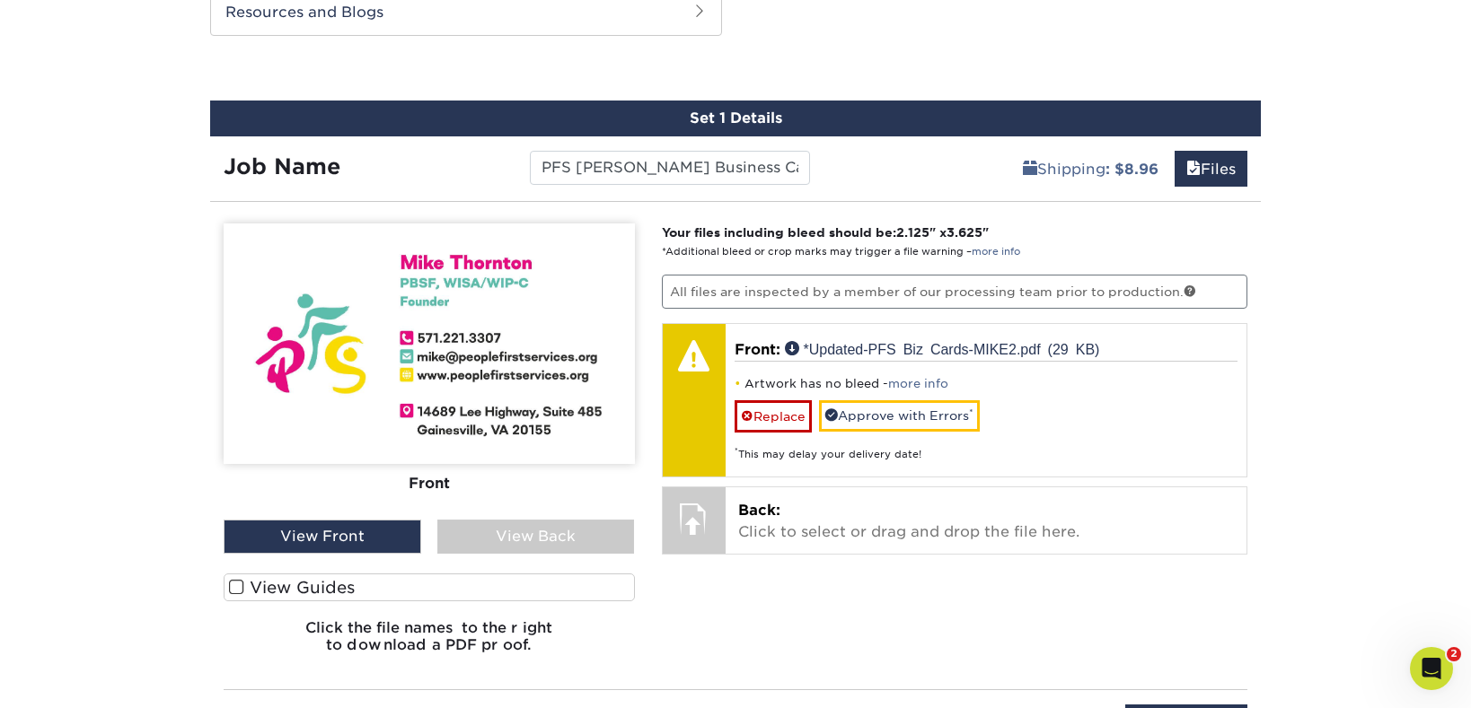
scroll to position [955, 0]
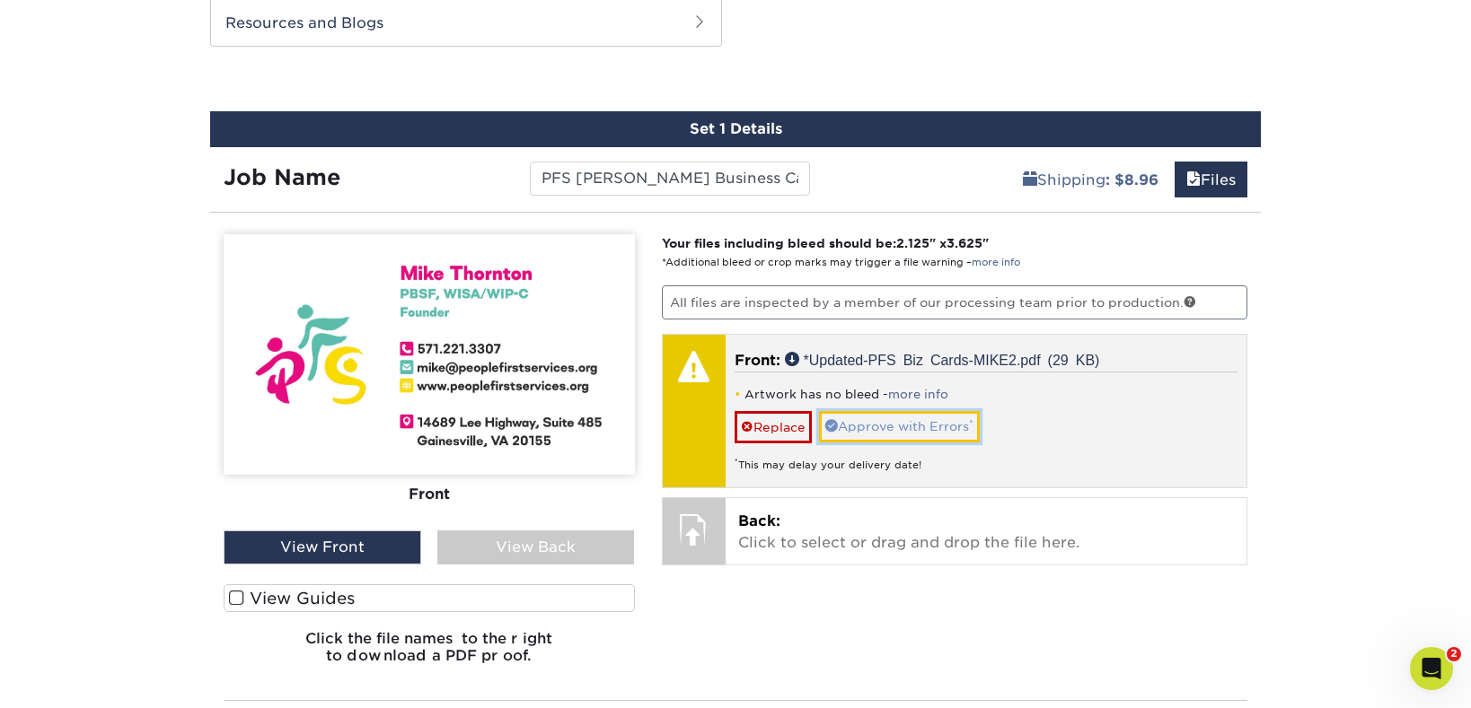
click at [900, 424] on link "Approve with Errors *" at bounding box center [899, 426] width 161 height 31
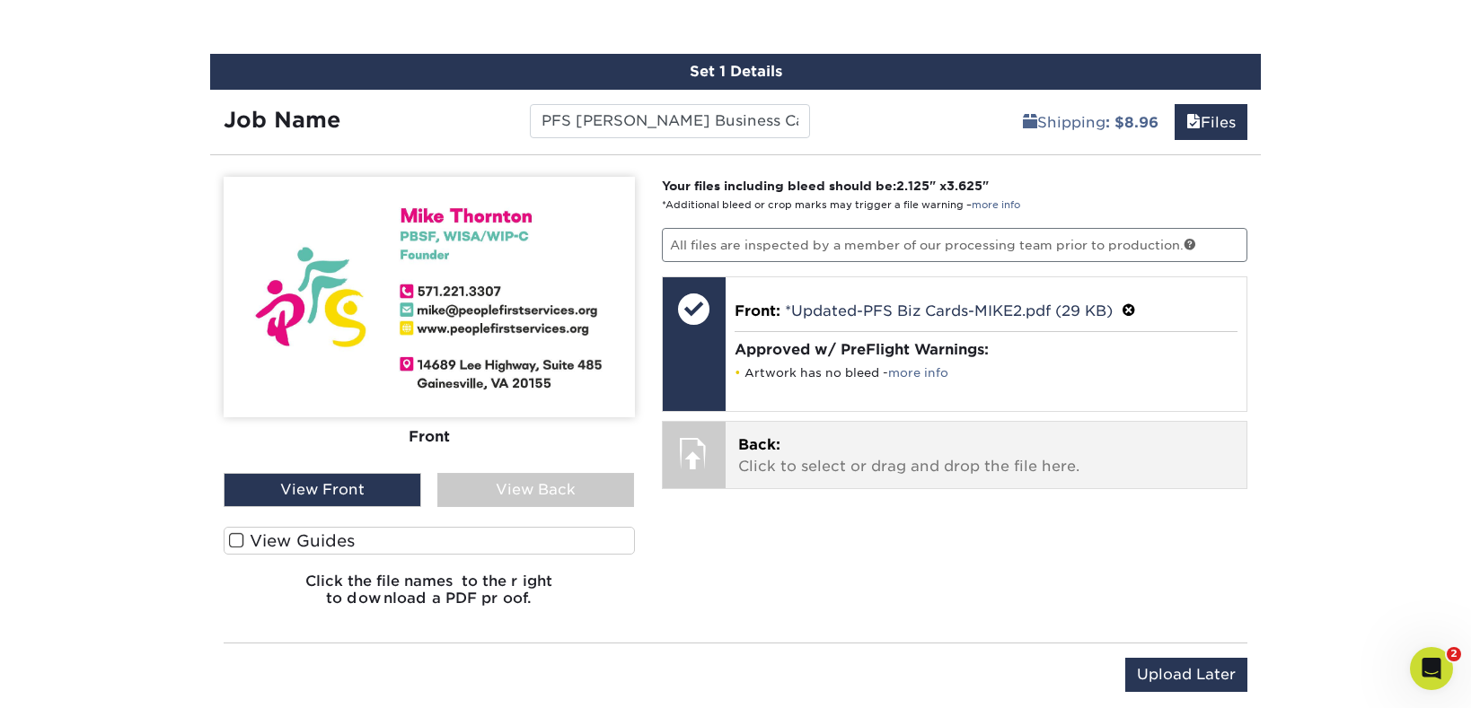
scroll to position [1016, 0]
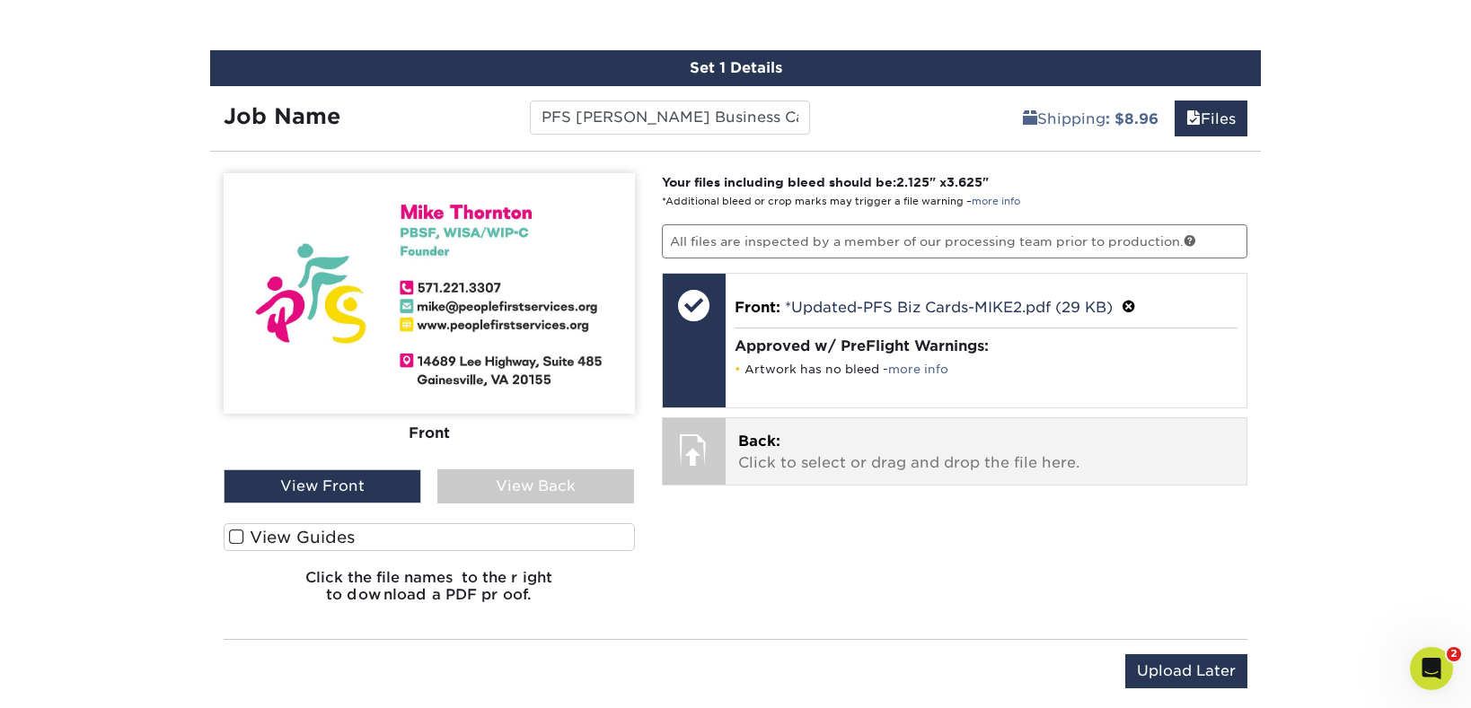
click at [891, 453] on p "Back: Click to select or drag and drop the file here." at bounding box center [986, 452] width 497 height 43
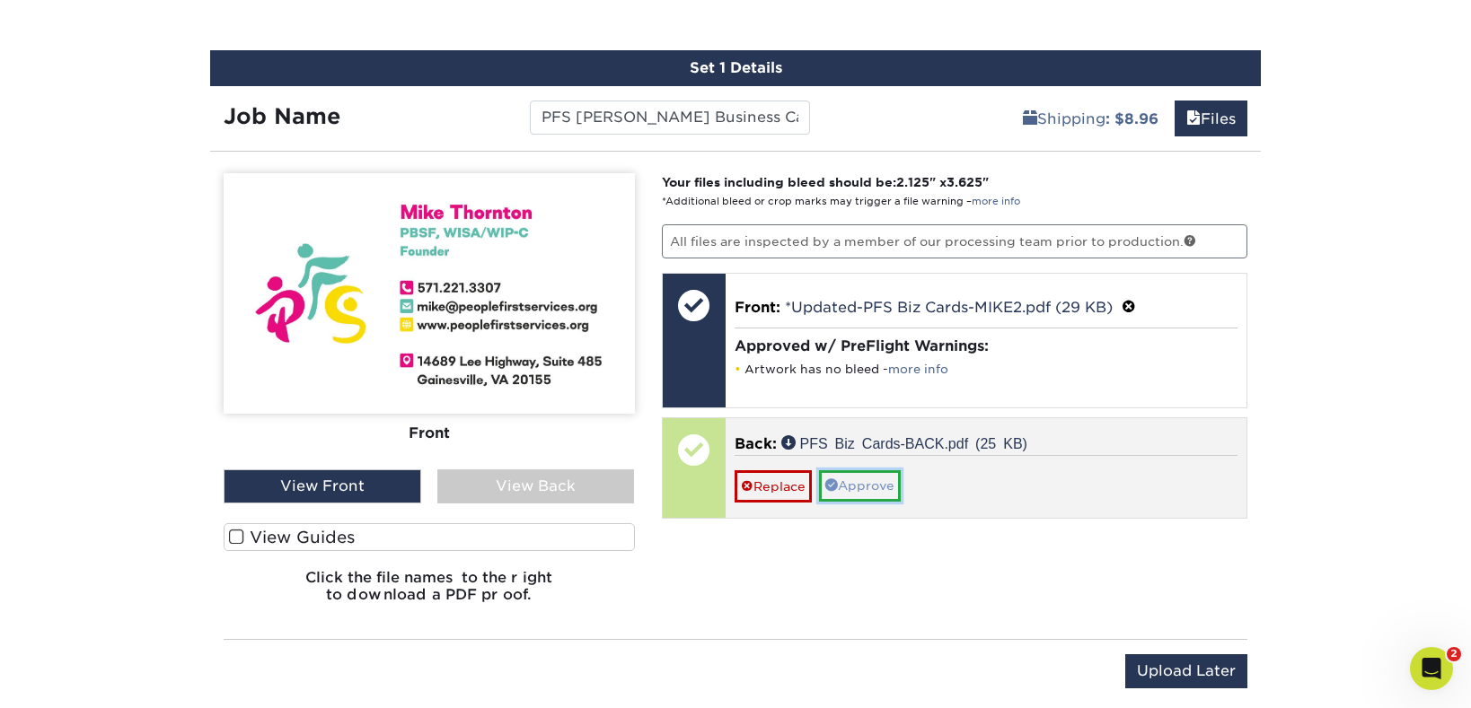
click at [856, 476] on link "Approve" at bounding box center [860, 485] width 82 height 31
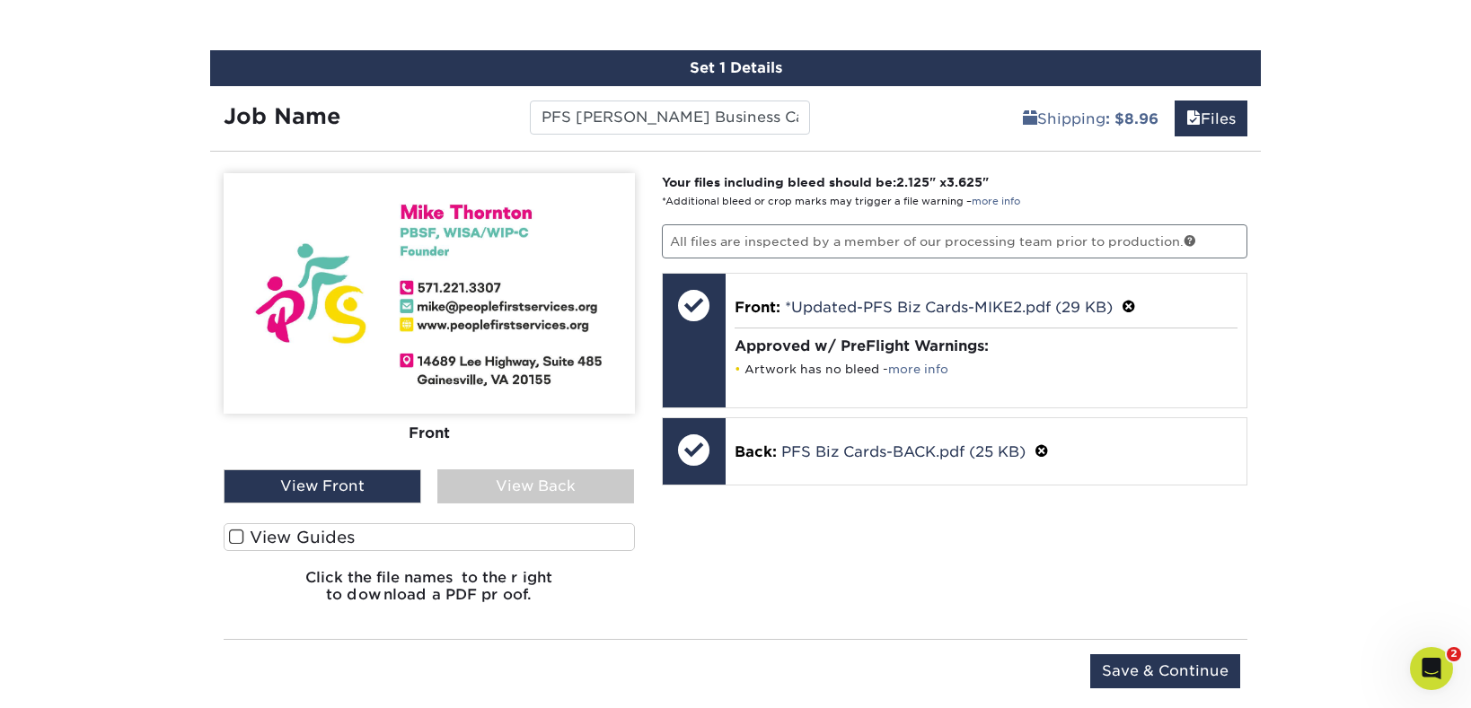
click at [514, 479] on div "View Back" at bounding box center [536, 487] width 198 height 34
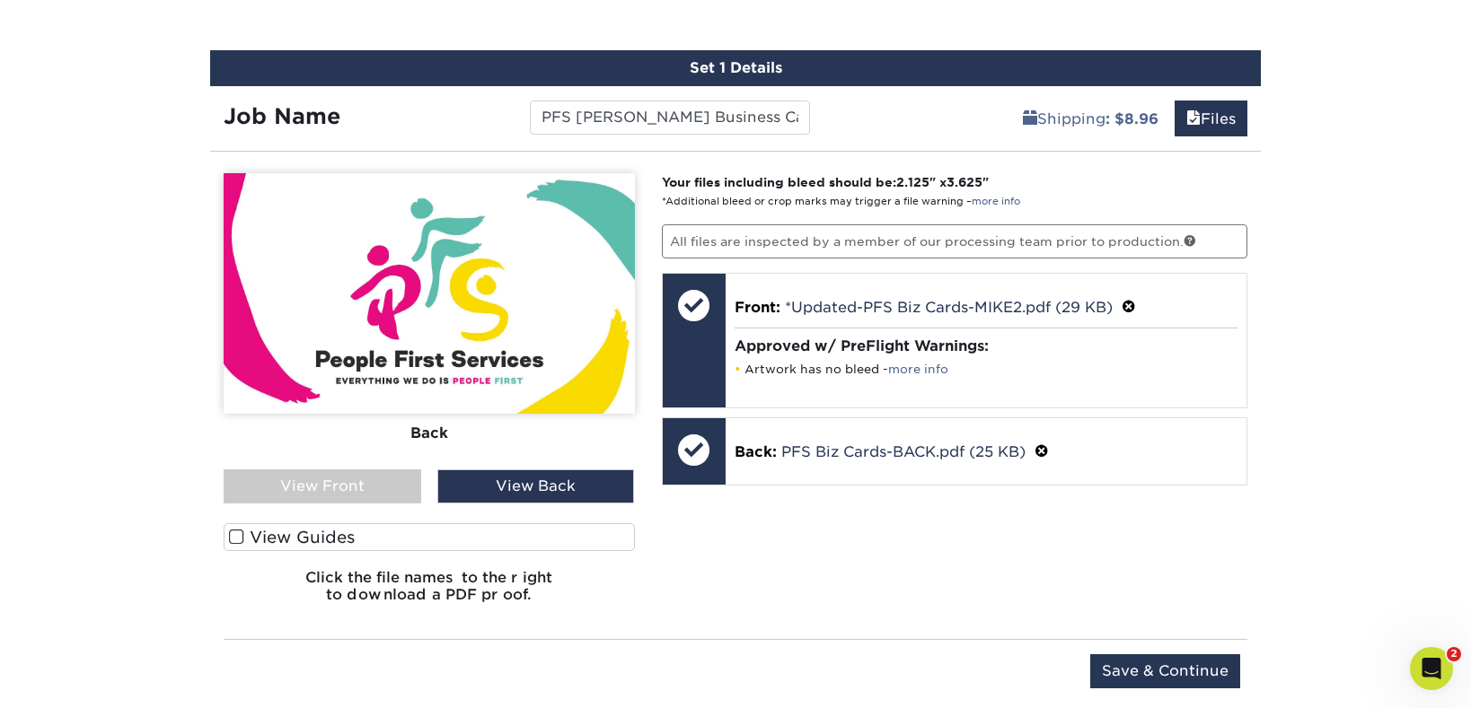
click at [364, 479] on div "View Front" at bounding box center [323, 487] width 198 height 34
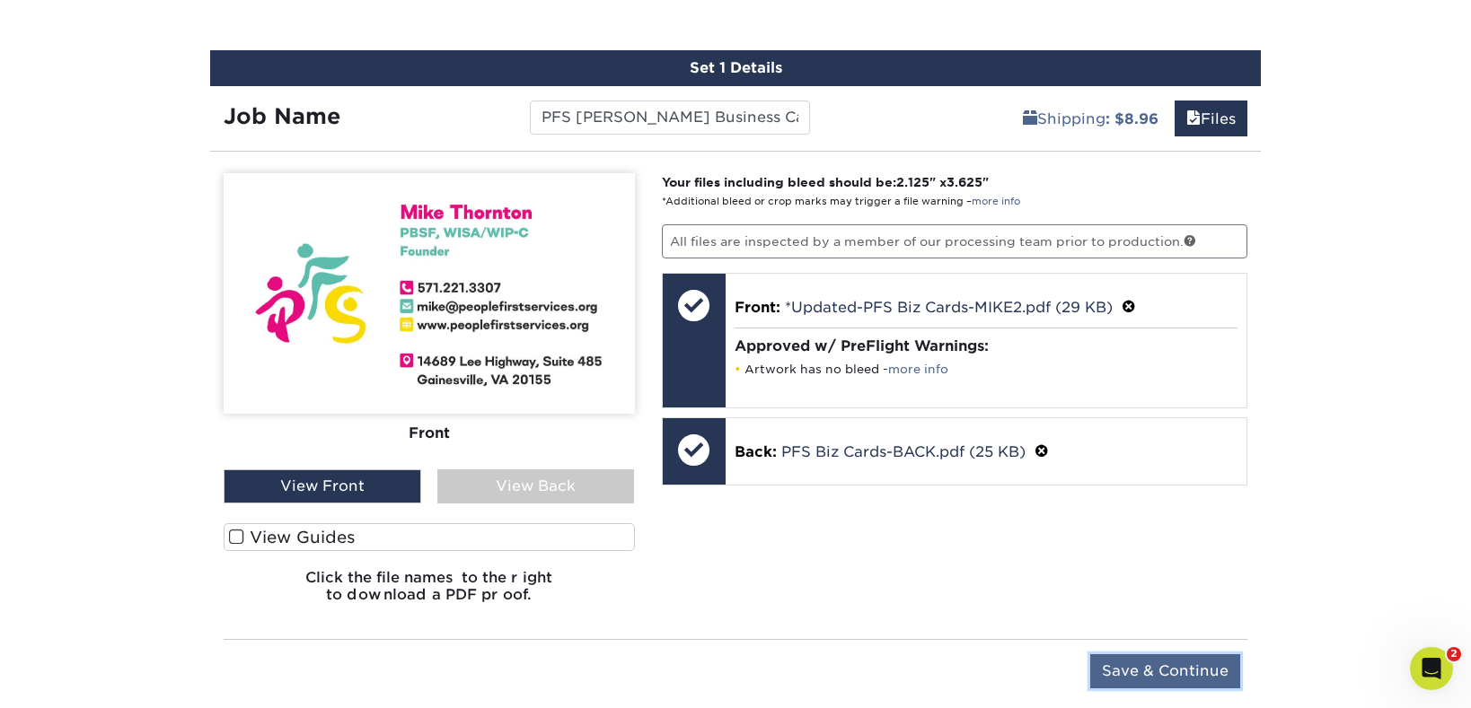
click at [1136, 666] on input "Save & Continue" at bounding box center [1165, 672] width 150 height 34
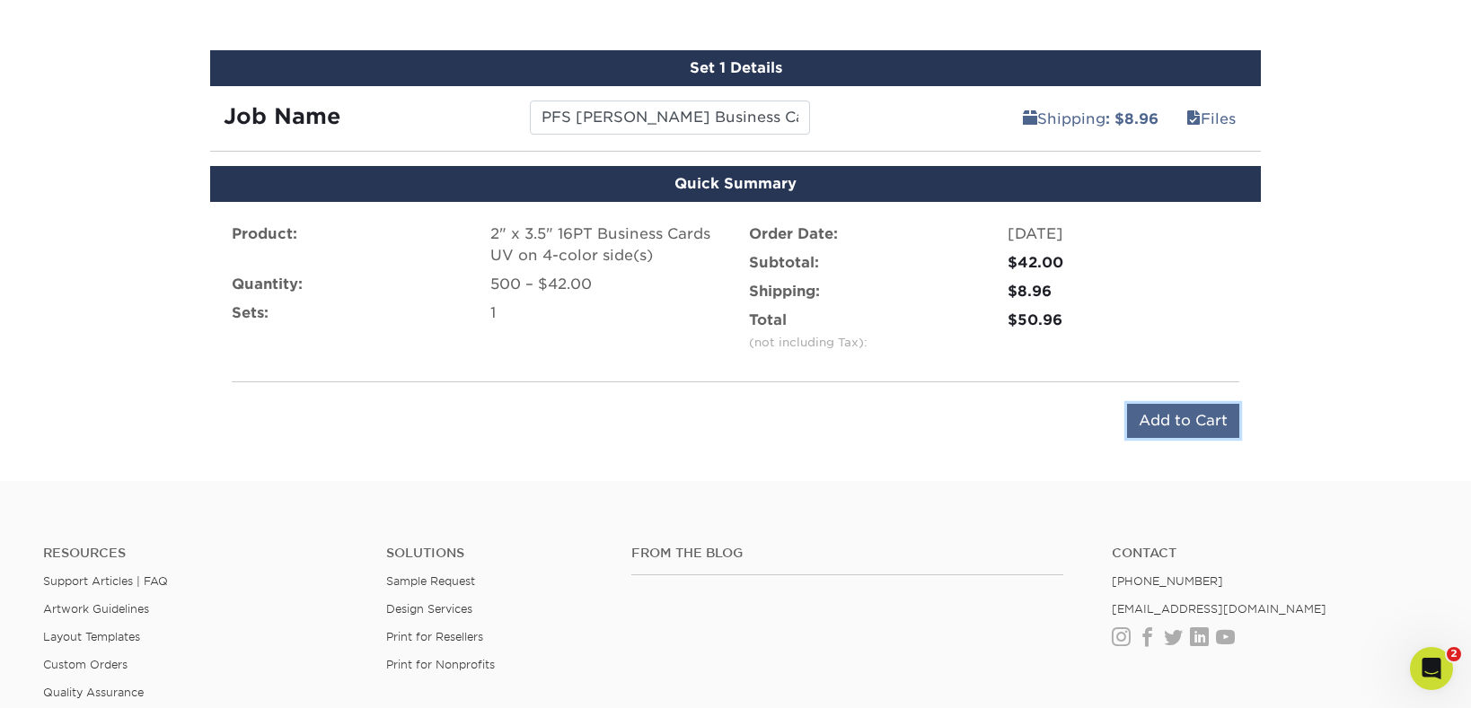
click at [1183, 421] on input "Add to Cart" at bounding box center [1183, 421] width 112 height 34
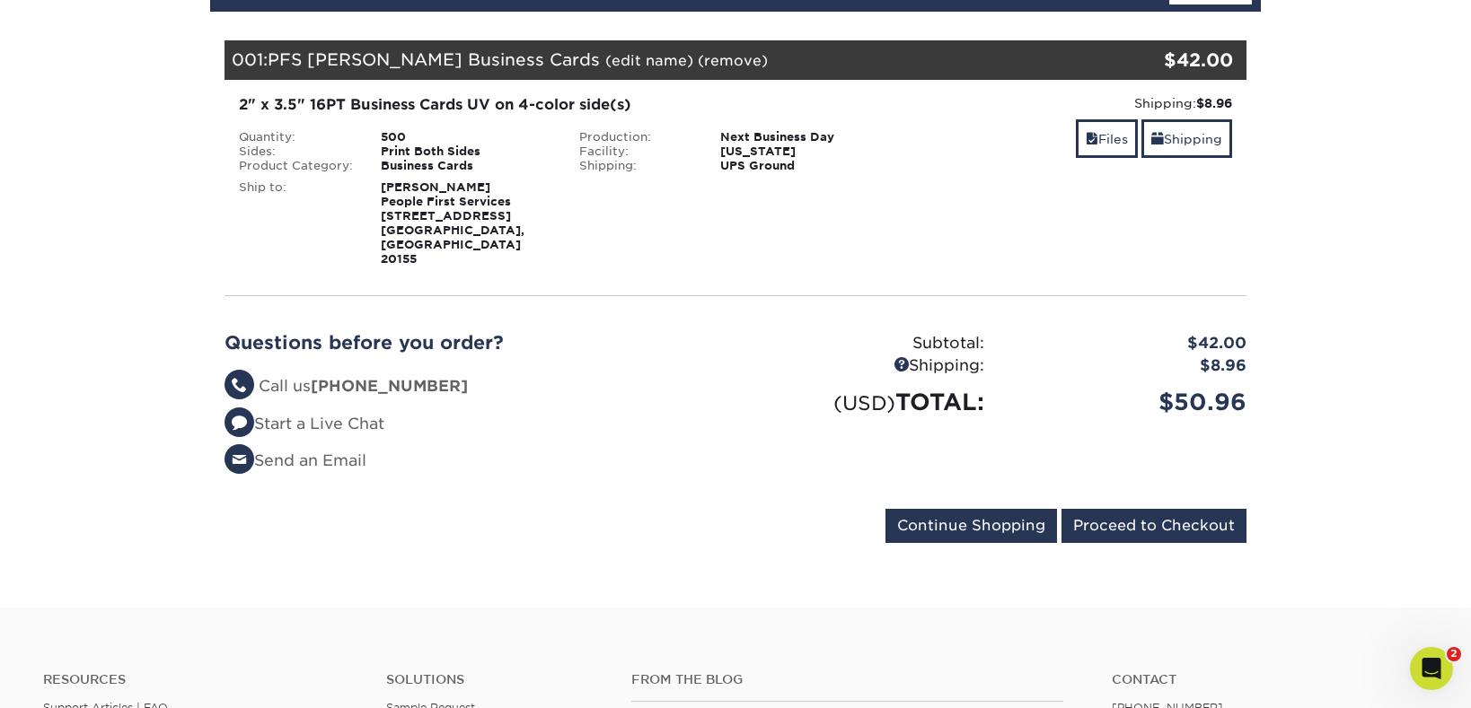
scroll to position [239, 0]
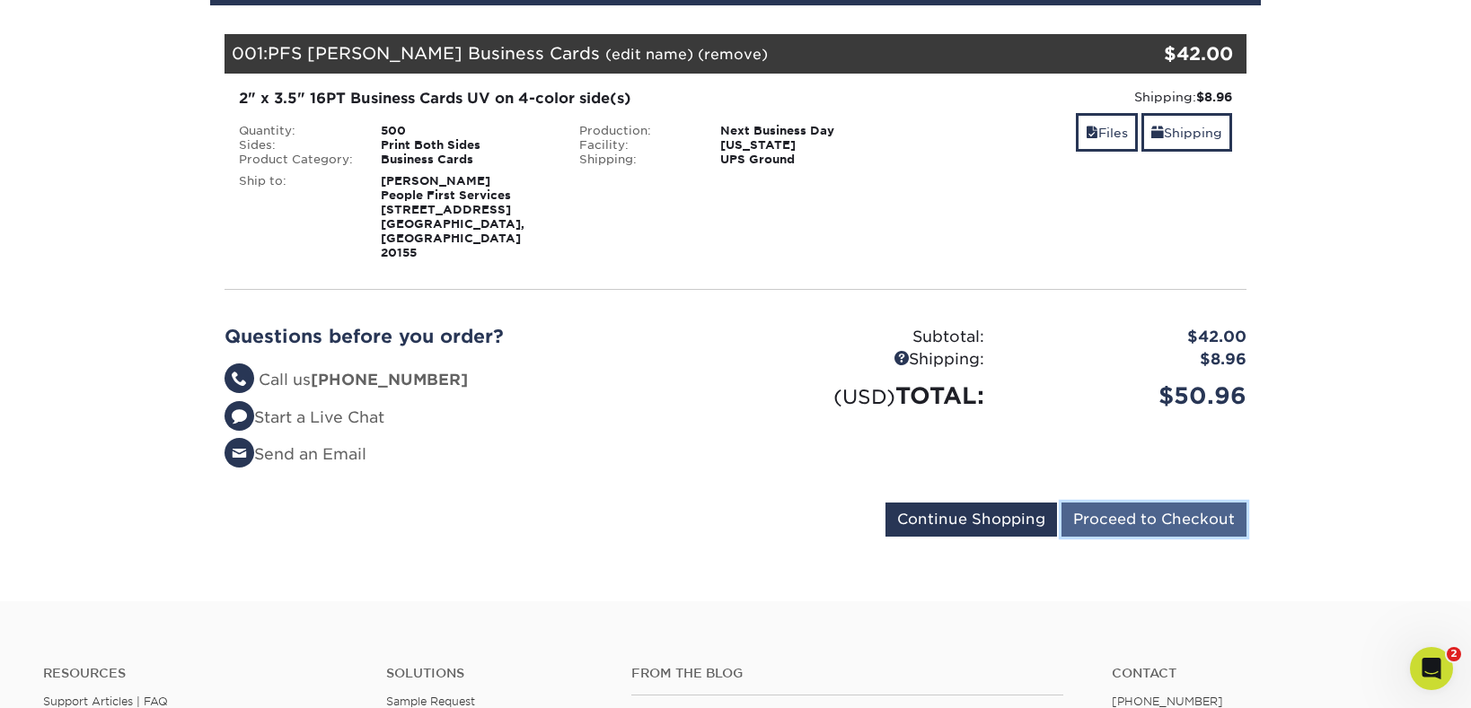
click at [1125, 503] on input "Proceed to Checkout" at bounding box center [1153, 520] width 185 height 34
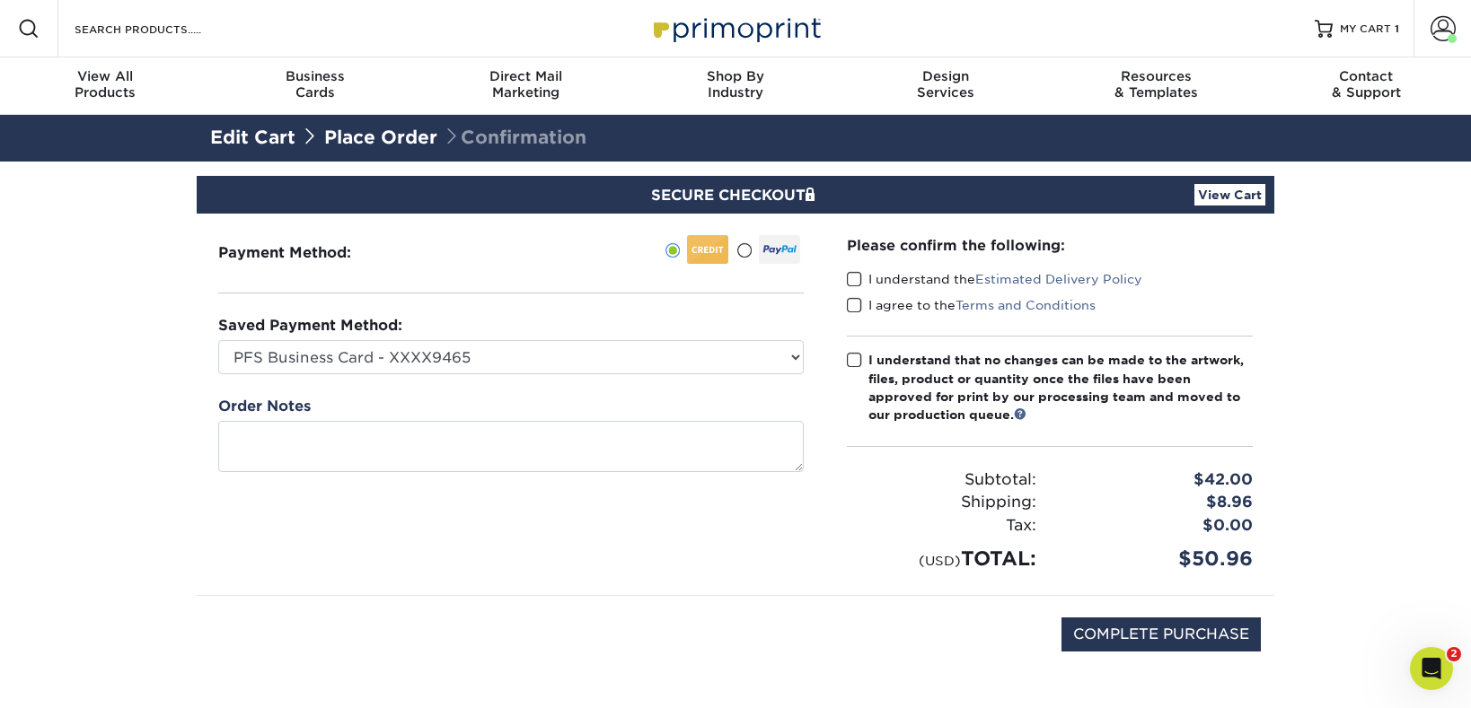
click at [849, 281] on span at bounding box center [854, 279] width 15 height 17
click at [0, 0] on input "I understand the Estimated Delivery Policy" at bounding box center [0, 0] width 0 height 0
click at [851, 303] on span at bounding box center [854, 305] width 15 height 17
click at [0, 0] on input "I agree to the Terms and Conditions" at bounding box center [0, 0] width 0 height 0
click at [856, 356] on span at bounding box center [854, 360] width 15 height 17
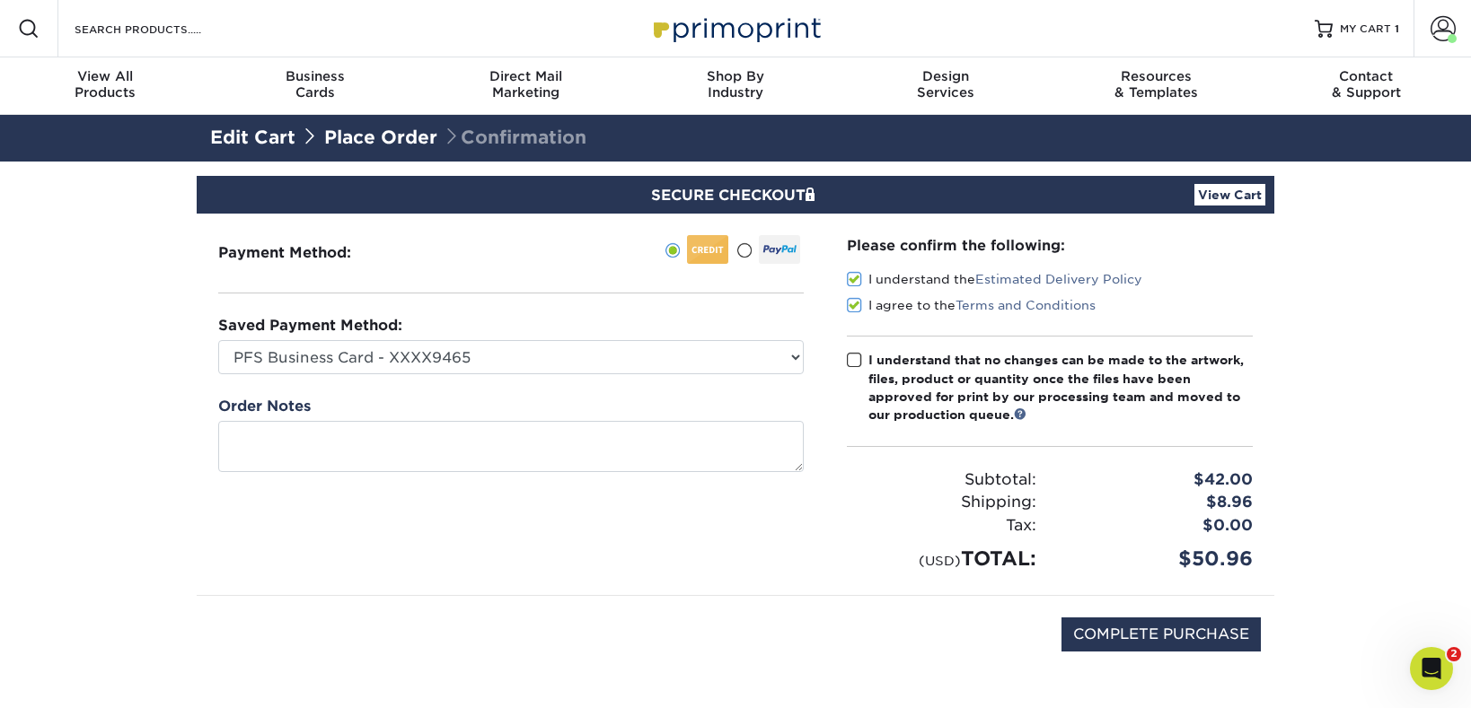
click at [0, 0] on input "I understand that no changes can be made to the artwork, files, product or quan…" at bounding box center [0, 0] width 0 height 0
click at [1195, 641] on input "COMPLETE PURCHASE" at bounding box center [1160, 635] width 199 height 34
type input "PROCESSING, PLEASE WAIT..."
